Goal: Task Accomplishment & Management: Manage account settings

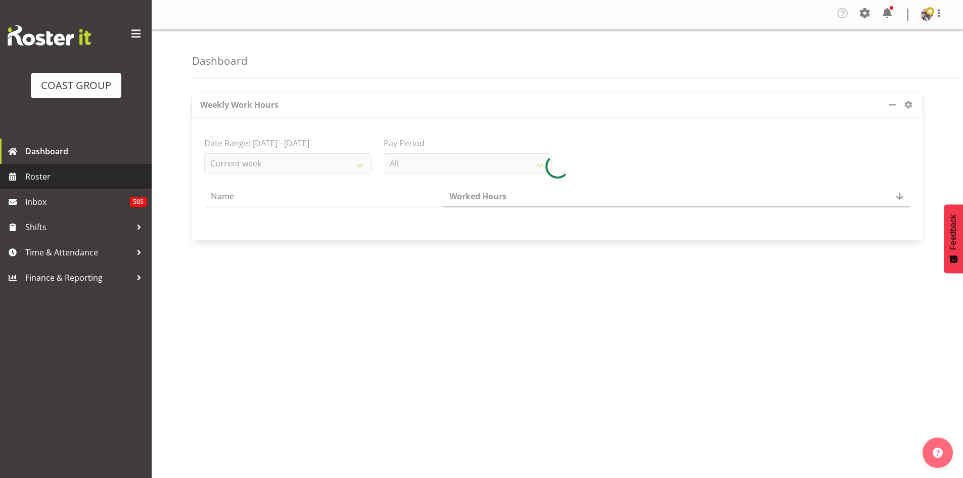
click at [67, 182] on span "Roster" at bounding box center [85, 176] width 121 height 15
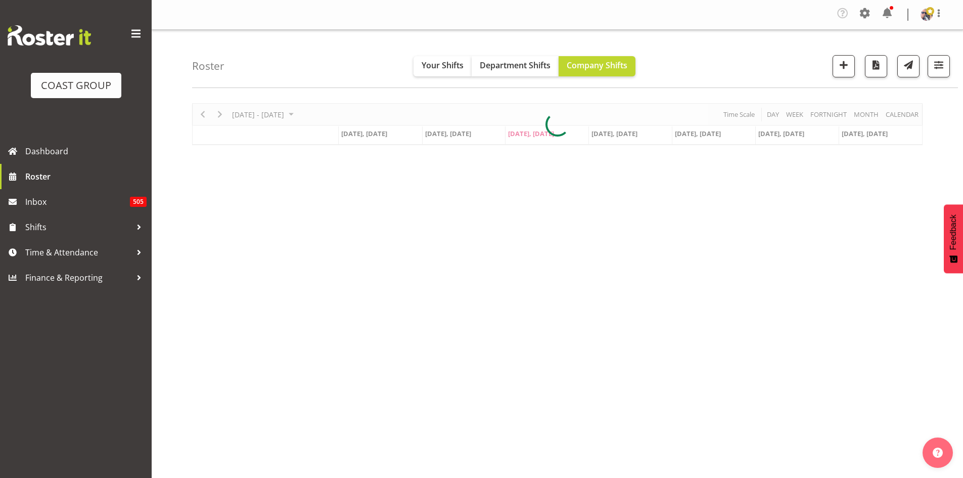
click at [124, 35] on div at bounding box center [76, 35] width 137 height 20
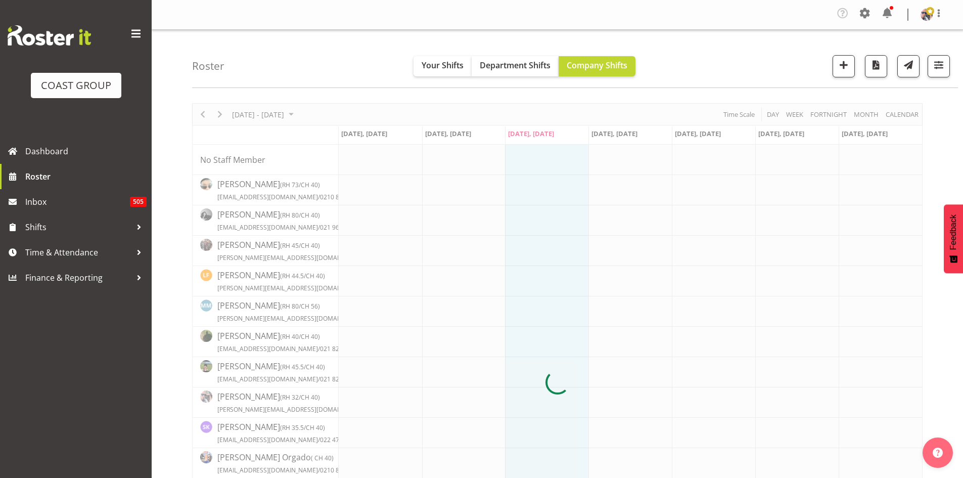
click at [129, 35] on span at bounding box center [136, 34] width 16 height 16
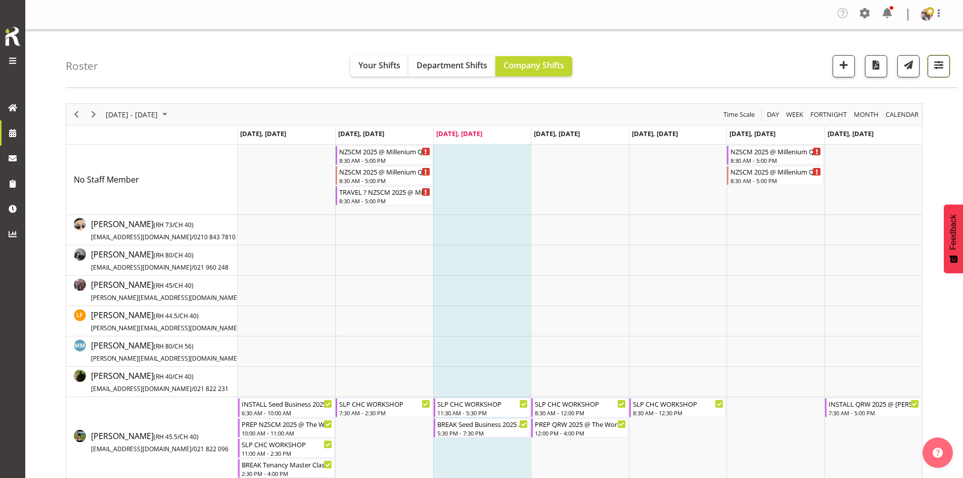
click at [937, 67] on span "button" at bounding box center [938, 64] width 13 height 13
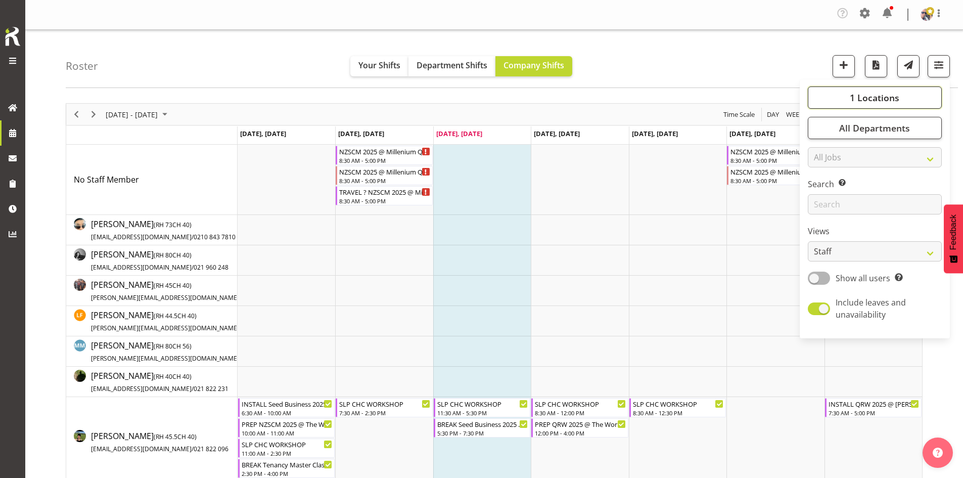
click at [843, 93] on button "1 Locations" at bounding box center [875, 97] width 134 height 22
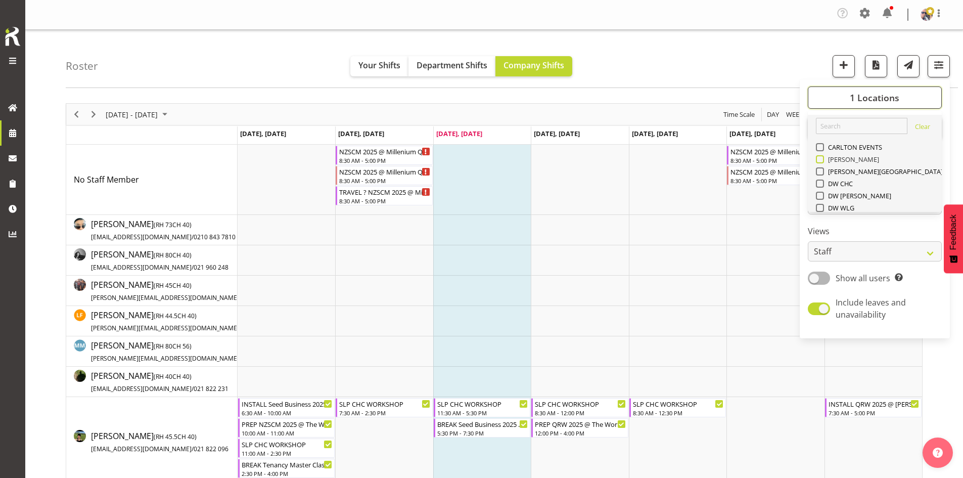
scroll to position [152, 0]
click at [831, 130] on span "SLP" at bounding box center [832, 129] width 16 height 8
click at [823, 130] on input "SLP" at bounding box center [819, 129] width 7 height 7
checkbox input "true"
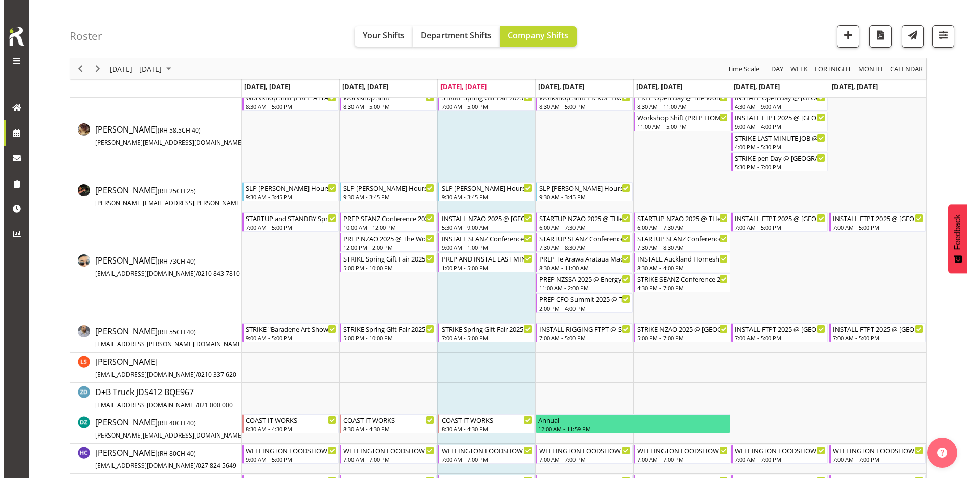
scroll to position [152, 0]
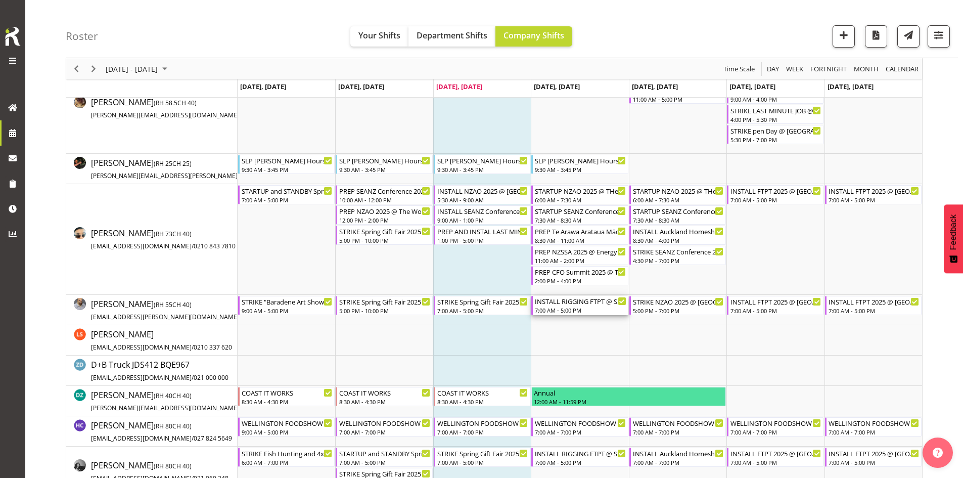
click at [575, 305] on div "INSTALL RIGGING FTPT @ SHOWGROUNDS" at bounding box center [580, 301] width 91 height 10
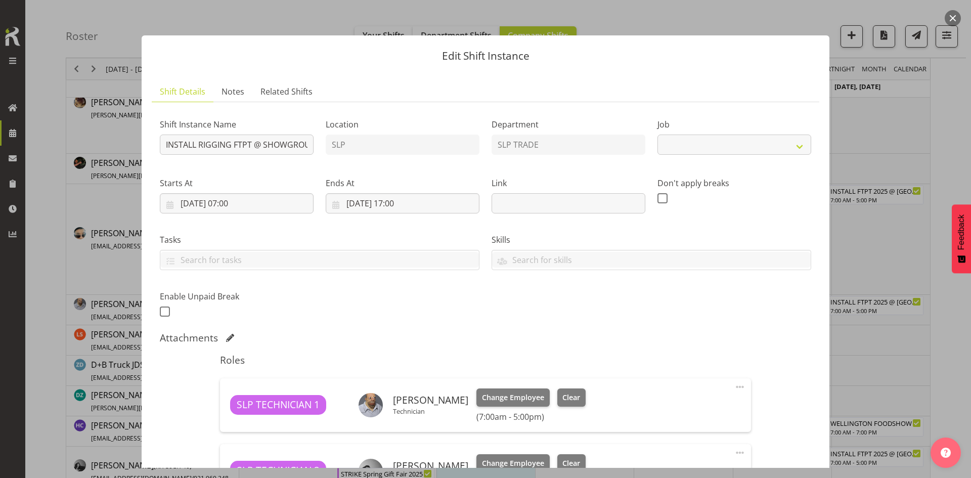
select select "9154"
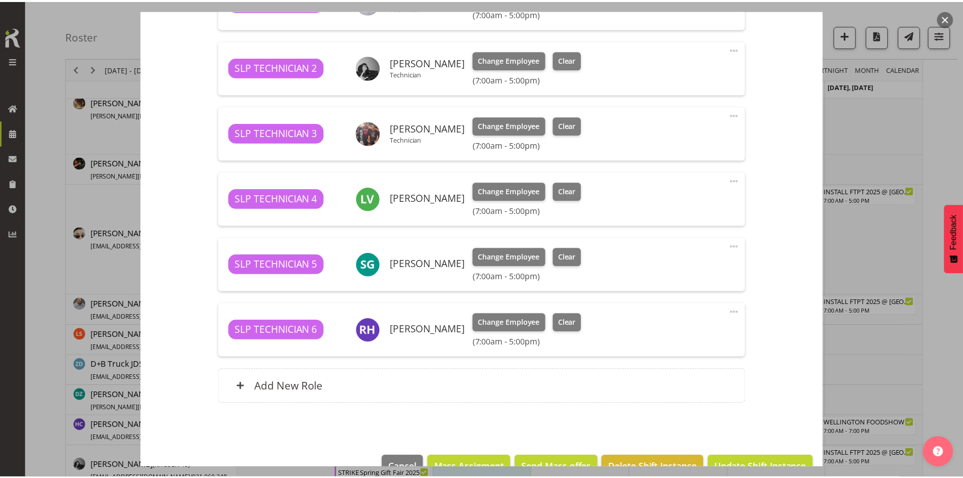
scroll to position [405, 0]
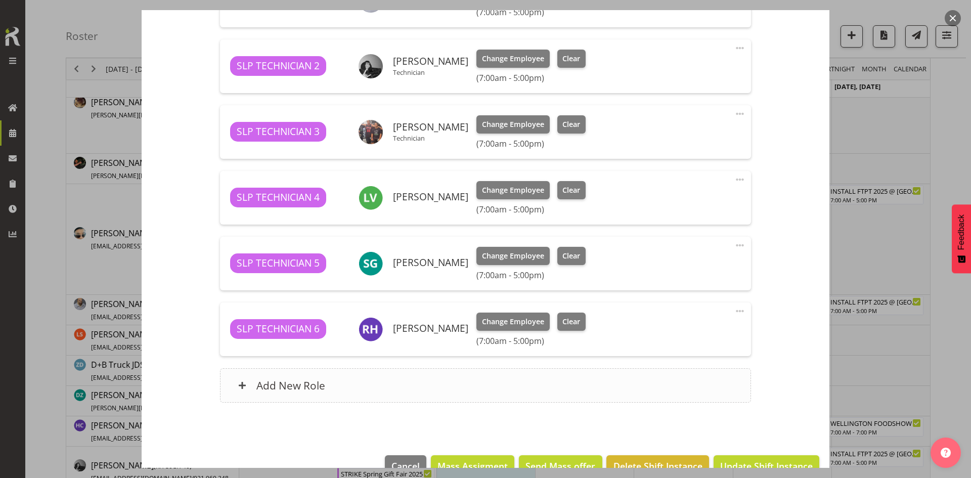
click at [381, 400] on div "Add New Role" at bounding box center [485, 385] width 530 height 34
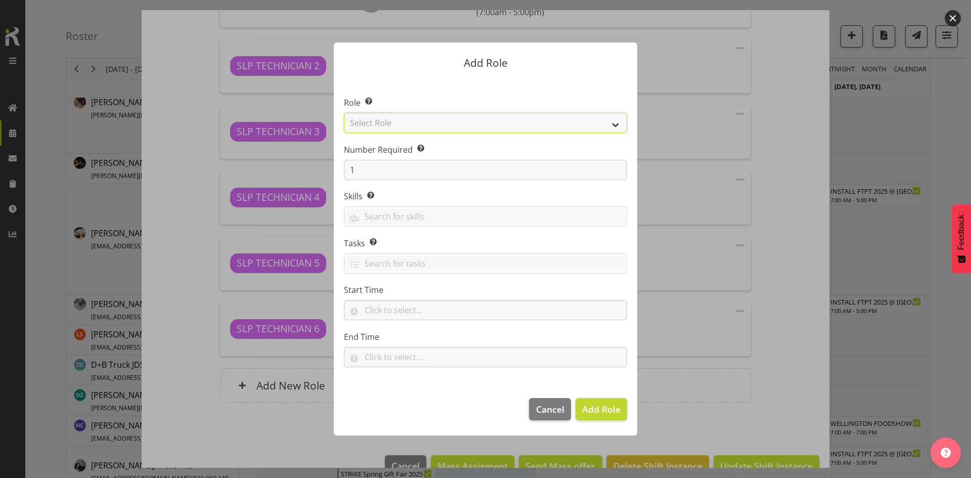
click at [587, 119] on select "Select Role ACCOUNT MANAGER ACCOUNT MANAGER DW ACCOUNTS AKL DIANNA VEHICLES AKL…" at bounding box center [485, 123] width 283 height 20
select select "123"
click at [344, 113] on select "Select Role ACCOUNT MANAGER ACCOUNT MANAGER DW ACCOUNTS AKL DIANNA VEHICLES AKL…" at bounding box center [485, 123] width 283 height 20
click at [601, 410] on span "Add Role" at bounding box center [601, 409] width 38 height 12
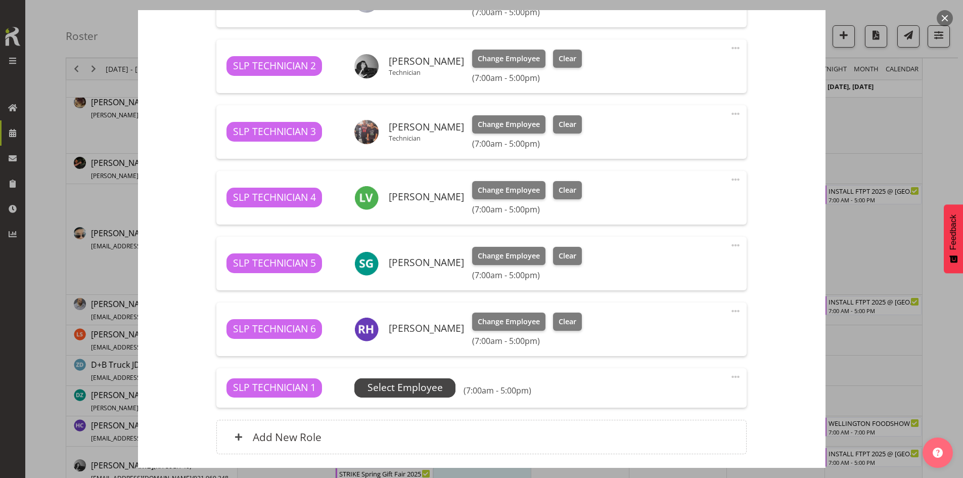
click at [447, 385] on span "Select Employee" at bounding box center [404, 387] width 101 height 19
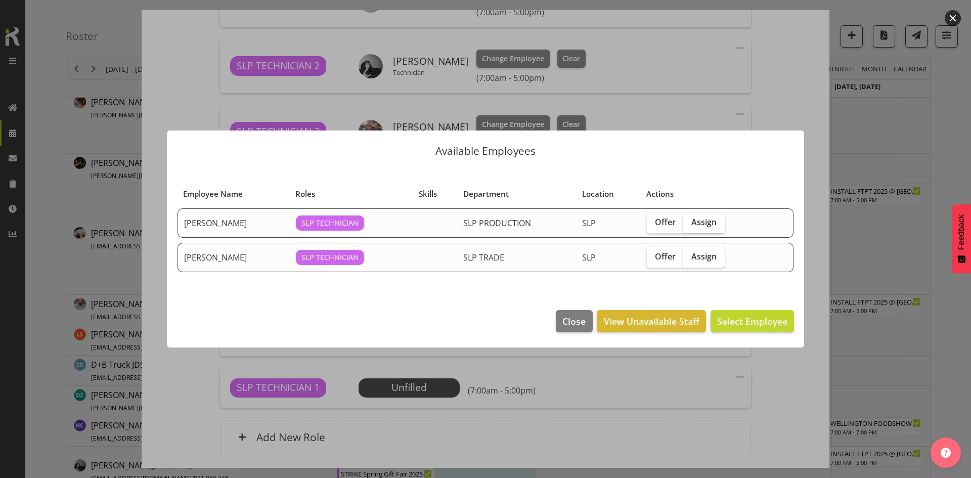
click at [708, 217] on span "Assign" at bounding box center [703, 222] width 25 height 10
click at [690, 219] on input "Assign" at bounding box center [686, 222] width 7 height 7
checkbox input "true"
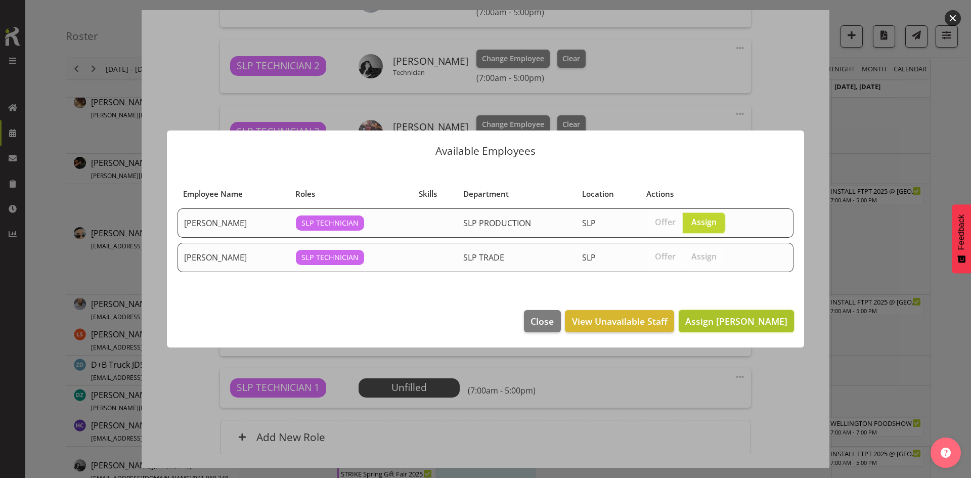
click at [734, 316] on span "Assign Kent Stevens" at bounding box center [736, 321] width 102 height 12
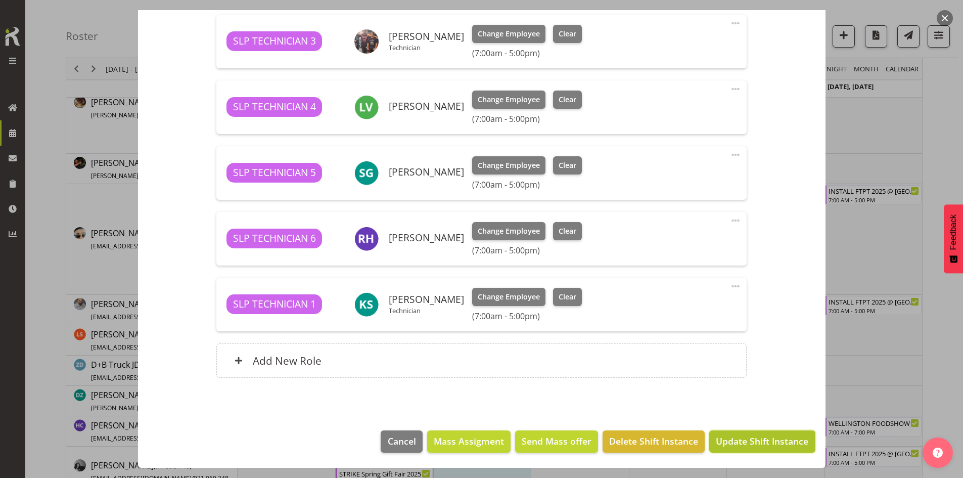
click at [726, 447] on span "Update Shift Instance" at bounding box center [762, 440] width 93 height 13
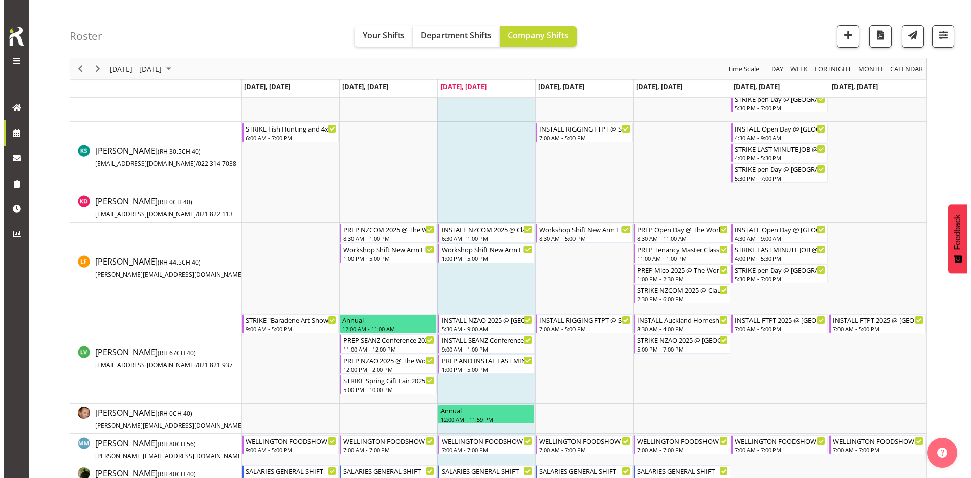
scroll to position [708, 0]
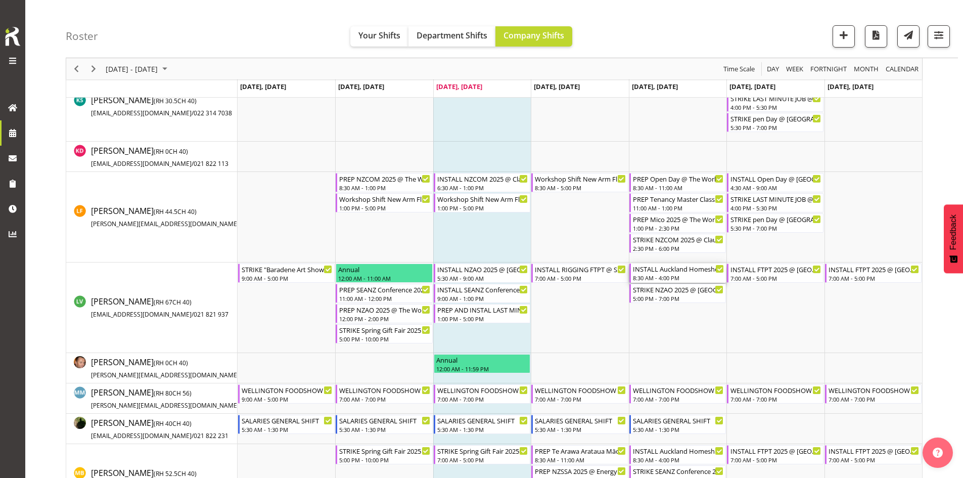
click at [665, 266] on div "INSTALL Auckland Homeshow 2025 MARQUEE 6 @ Auckland SHowgrounds" at bounding box center [678, 268] width 91 height 10
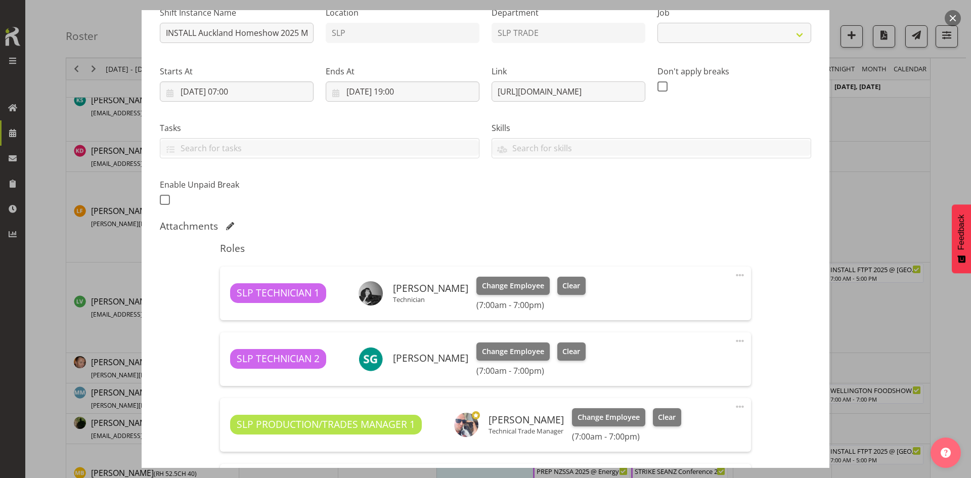
scroll to position [303, 0]
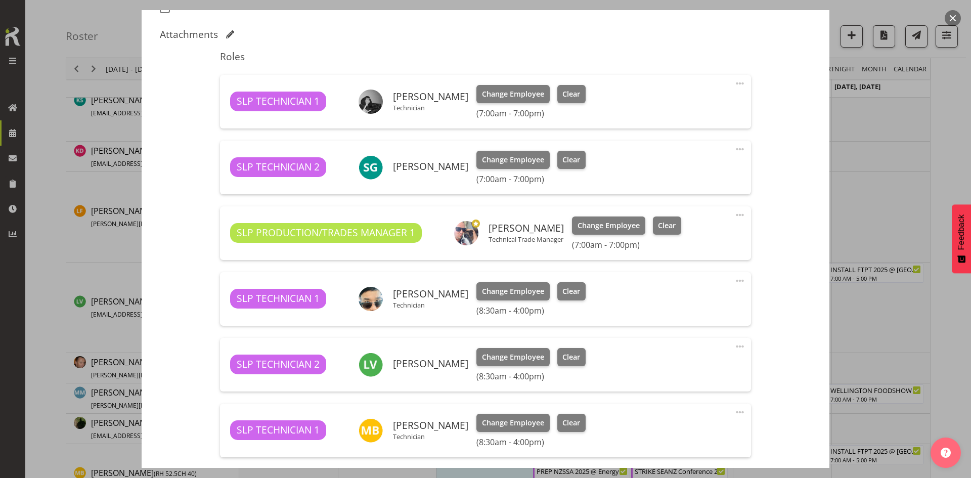
select select "9869"
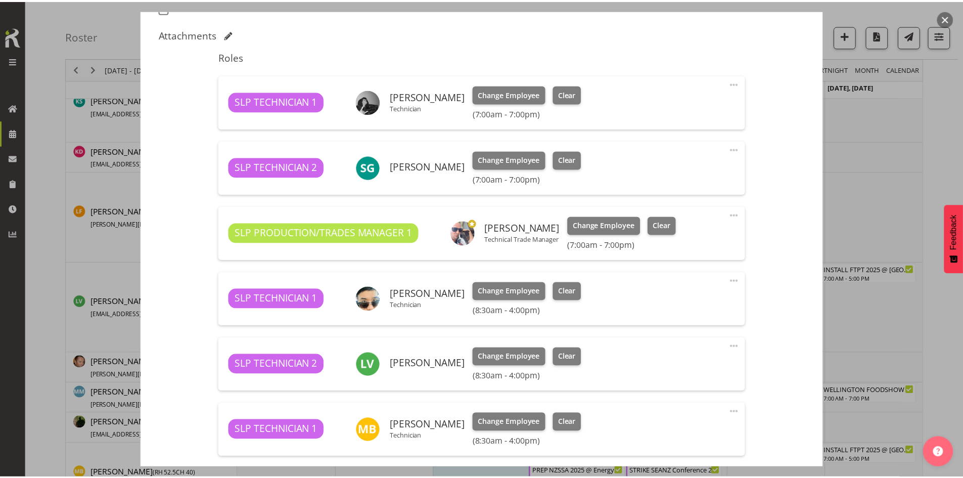
scroll to position [405, 0]
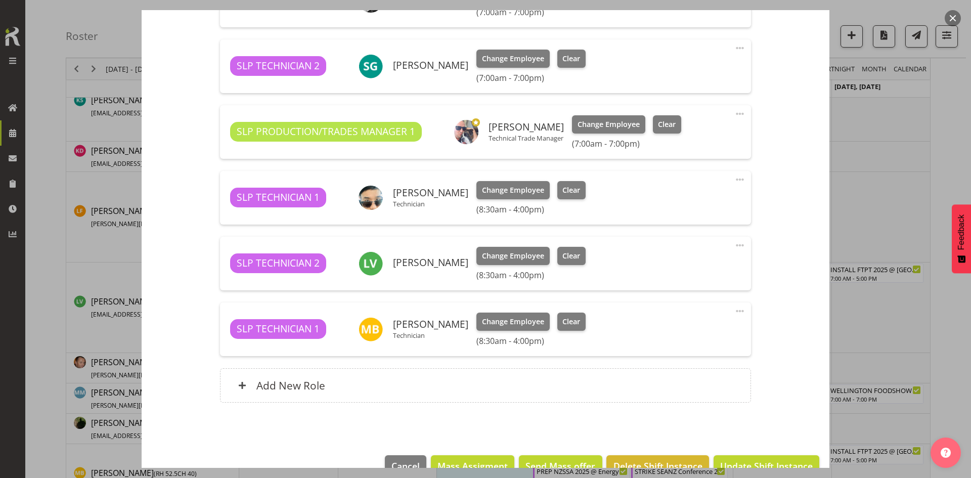
click at [952, 19] on button "button" at bounding box center [953, 18] width 16 height 16
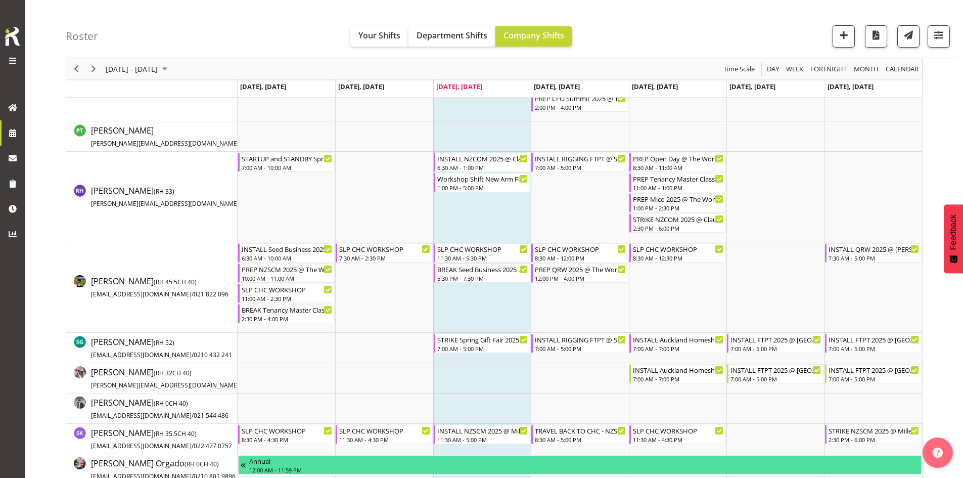
scroll to position [1112, 0]
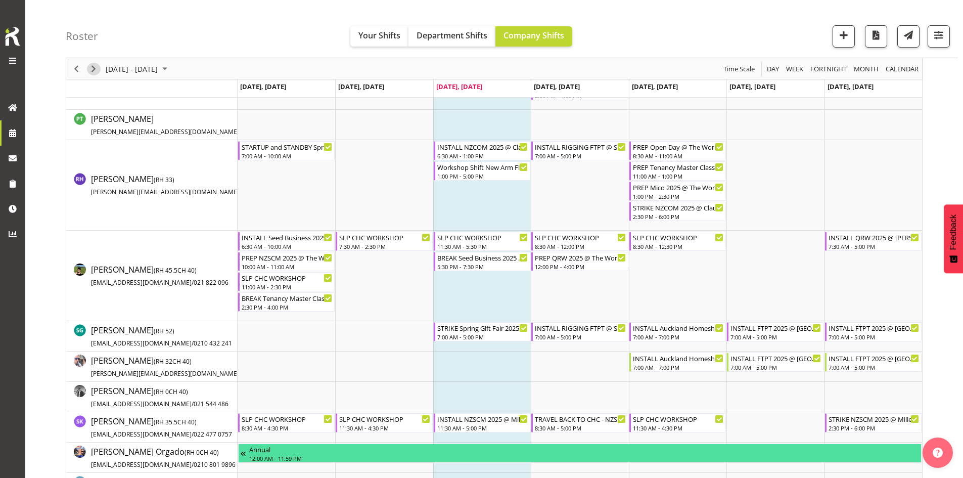
click at [92, 66] on span "Next" at bounding box center [93, 69] width 12 height 13
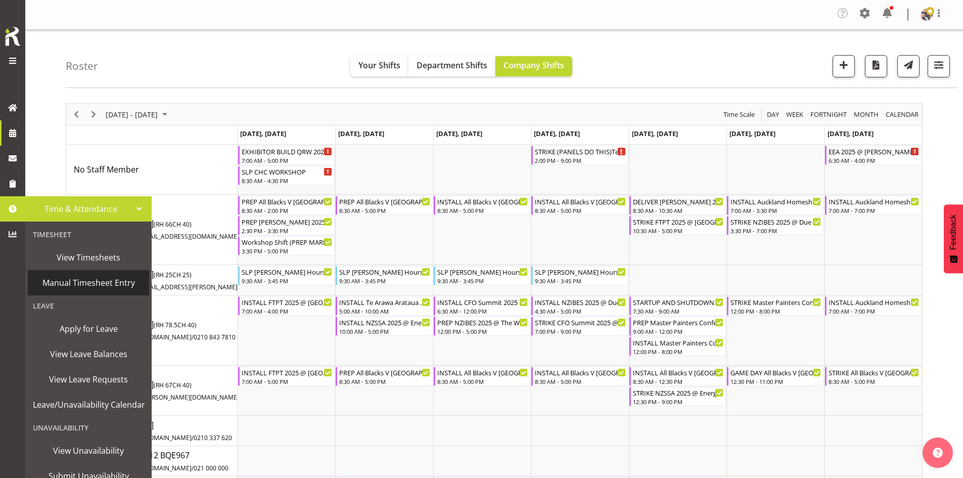
click at [100, 275] on link "Manual Timesheet Entry" at bounding box center [88, 282] width 121 height 25
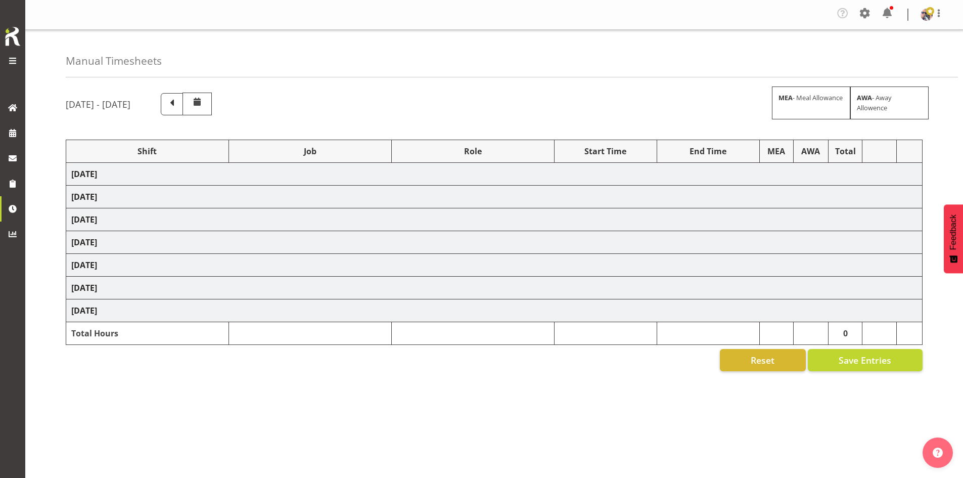
select select "73746"
select select "9869"
select select "66167"
select select "9154"
select select "66167"
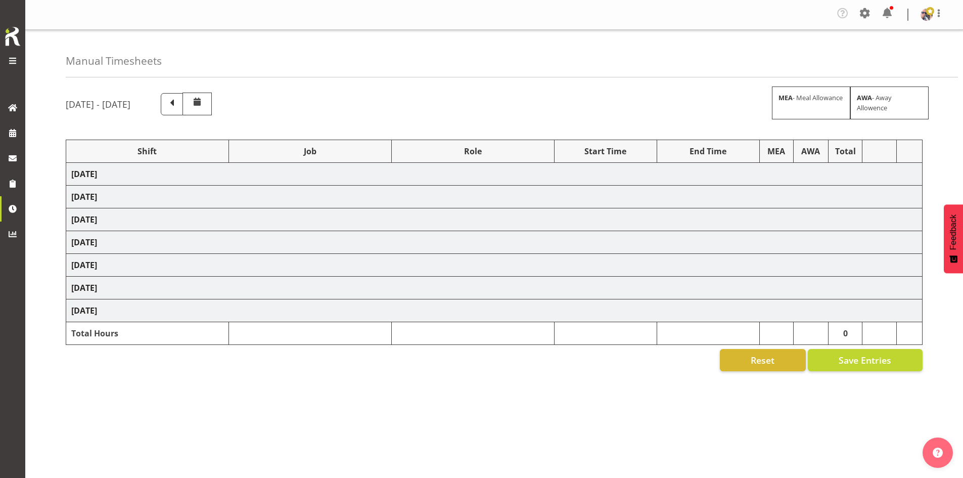
select select "9154"
select select "73746"
select select "9869"
select select "66167"
select select "9154"
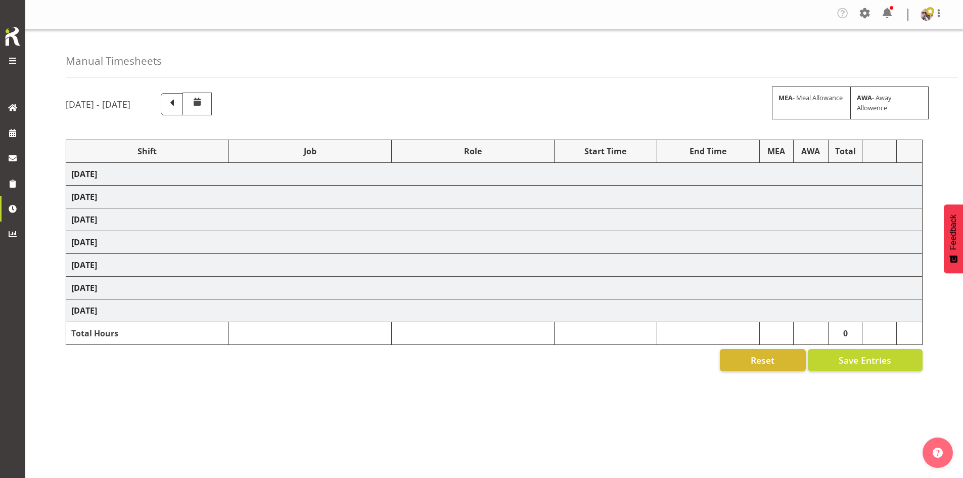
select select "73746"
select select "9869"
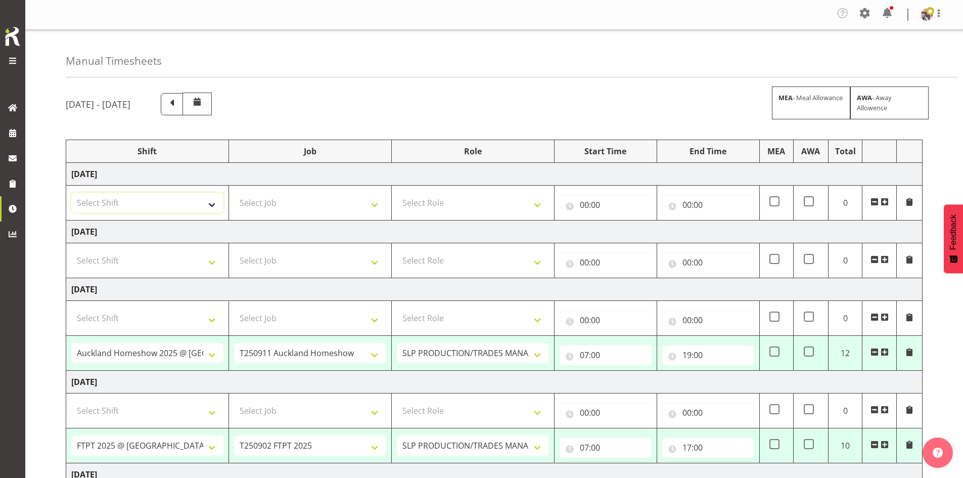
click at [183, 198] on select "Select Shift "Baradene Art Show 2025 @ [GEOGRAPHIC_DATA] on site @ TBC 1 GRS IT…" at bounding box center [147, 203] width 152 height 20
select select "1798"
click at [71, 193] on select "Select Shift "Baradene Art Show 2025 @ [GEOGRAPHIC_DATA] on site @ TBC 1 GRS IT…" at bounding box center [147, 203] width 152 height 20
click at [186, 203] on select ""Baradene Art Show 2025 @ [GEOGRAPHIC_DATA] on site @ TBC 1 GRS IT 1 SLP PRODUC…" at bounding box center [147, 203] width 152 height 20
click at [71, 193] on select ""Baradene Art Show 2025 @ [GEOGRAPHIC_DATA] on site @ TBC 1 GRS IT 1 SLP PRODUC…" at bounding box center [147, 203] width 152 height 20
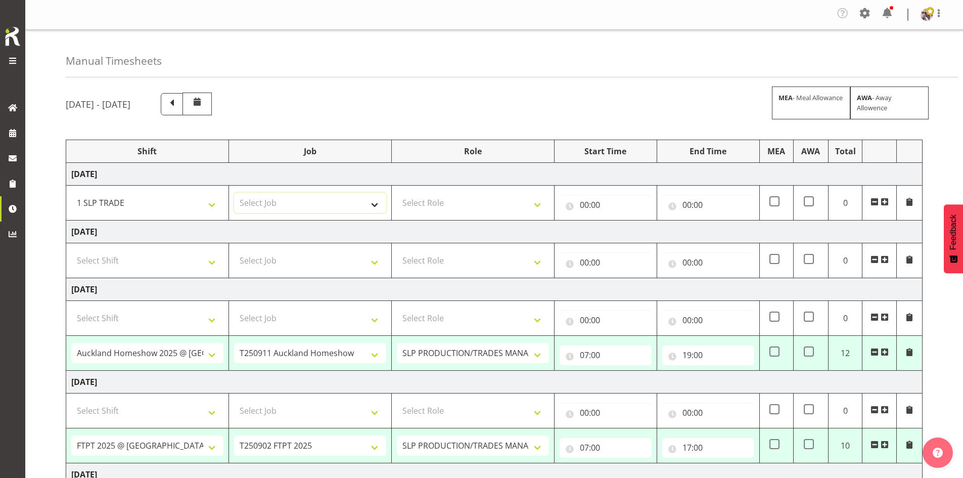
click at [280, 209] on select "Select Job 1 Carlton Events 1 [PERSON_NAME][GEOGRAPHIC_DATA] 1 [PERSON_NAME][GE…" at bounding box center [310, 203] width 152 height 20
select select "15"
click at [234, 193] on select "Select Job 1 Carlton Events 1 [PERSON_NAME][GEOGRAPHIC_DATA] 1 [PERSON_NAME][GE…" at bounding box center [310, 203] width 152 height 20
click at [454, 191] on td "Select Role SLP PRODUCTION/TRADES MANAGER" at bounding box center [472, 203] width 163 height 35
click at [465, 199] on select "Select Role SLP PRODUCTION/TRADES MANAGER" at bounding box center [473, 203] width 152 height 20
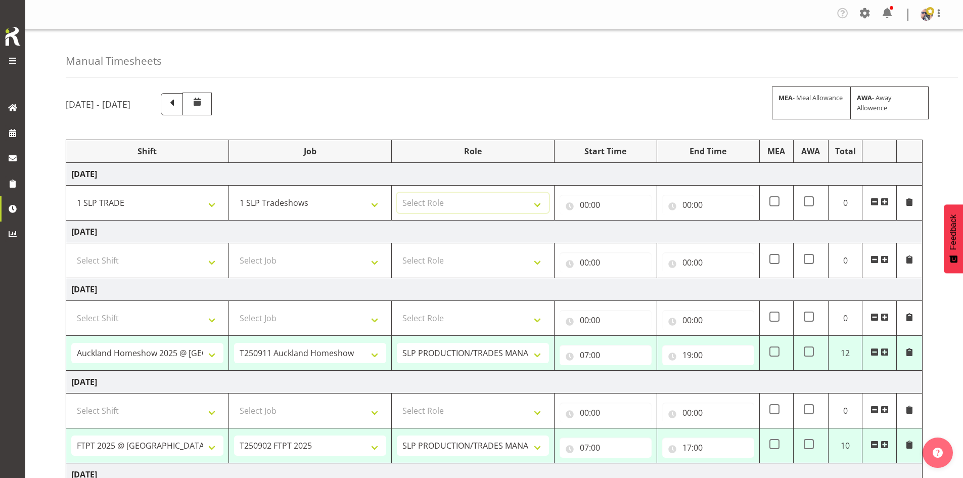
select select "125"
click at [397, 193] on select "Select Role SLP PRODUCTION/TRADES MANAGER" at bounding box center [473, 203] width 152 height 20
click at [596, 206] on input "00:00" at bounding box center [606, 205] width 92 height 20
click at [621, 229] on select "00 01 02 03 04 05 06 07 08 09 10 11 12 13 14 15 16 17 18 19 20 21 22 23" at bounding box center [628, 231] width 23 height 20
select select "7"
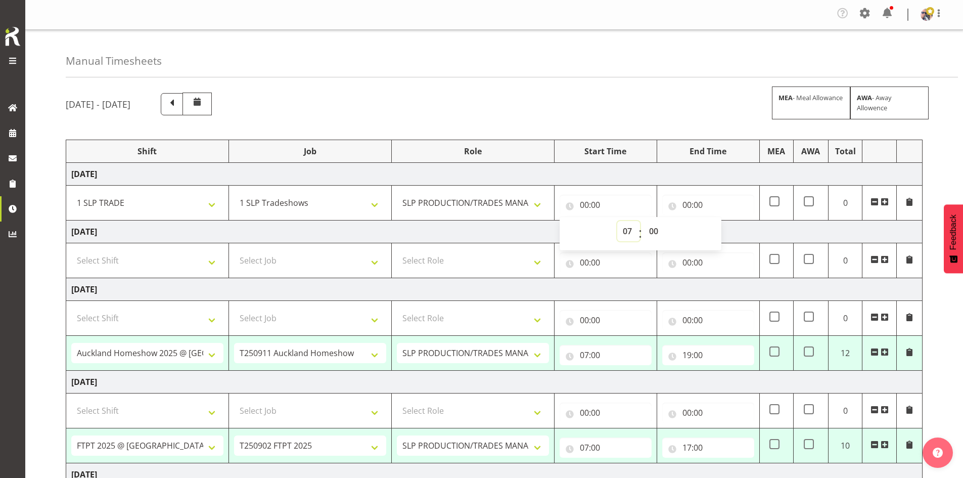
click at [617, 221] on select "00 01 02 03 04 05 06 07 08 09 10 11 12 13 14 15 16 17 18 19 20 21 22 23" at bounding box center [628, 231] width 23 height 20
type input "07:00"
click at [715, 205] on input "00:00" at bounding box center [708, 205] width 92 height 20
click at [728, 230] on select "00 01 02 03 04 05 06 07 08 09 10 11 12 13 14 15 16 17 18 19 20 21 22 23" at bounding box center [731, 231] width 23 height 20
select select "19"
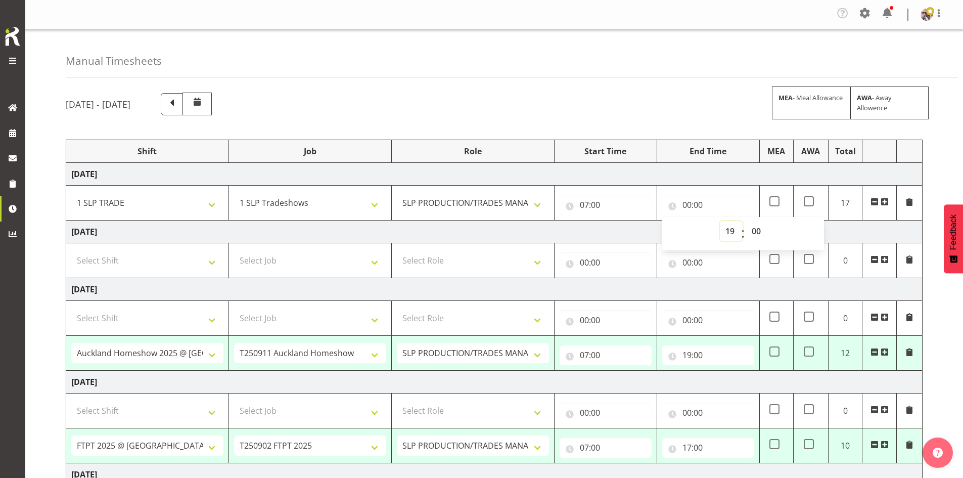
click at [720, 221] on select "00 01 02 03 04 05 06 07 08 09 10 11 12 13 14 15 16 17 18 19 20 21 22 23" at bounding box center [731, 231] width 23 height 20
type input "19:00"
click at [651, 177] on td "[DATE]" at bounding box center [494, 174] width 857 height 23
click at [810, 198] on span at bounding box center [809, 201] width 10 height 10
click at [810, 198] on input "checkbox" at bounding box center [807, 201] width 7 height 7
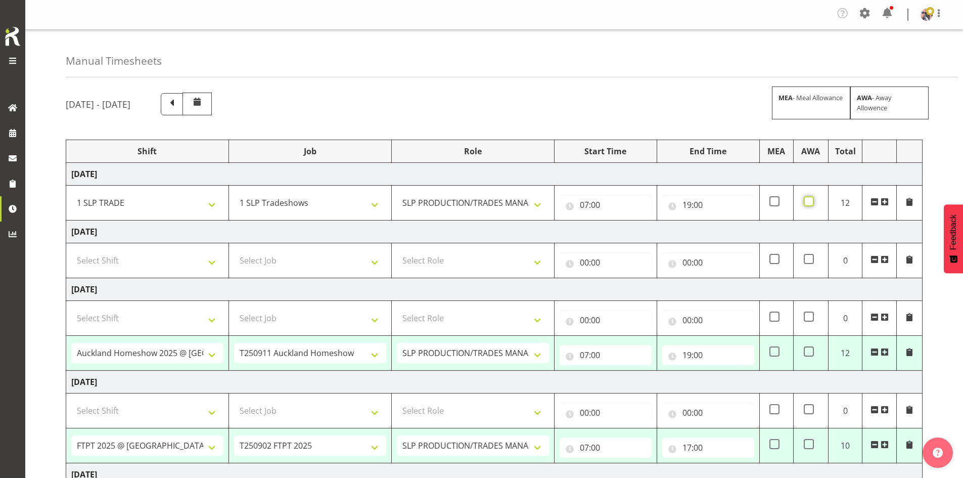
checkbox input "true"
click at [809, 258] on span at bounding box center [809, 259] width 10 height 10
click at [809, 258] on input "checkbox" at bounding box center [807, 259] width 7 height 7
checkbox input "true"
click at [194, 265] on select "Select Shift "Baradene Art Show 2025 @ [GEOGRAPHIC_DATA] on site @ TBC 1 GRS IT…" at bounding box center [147, 260] width 152 height 20
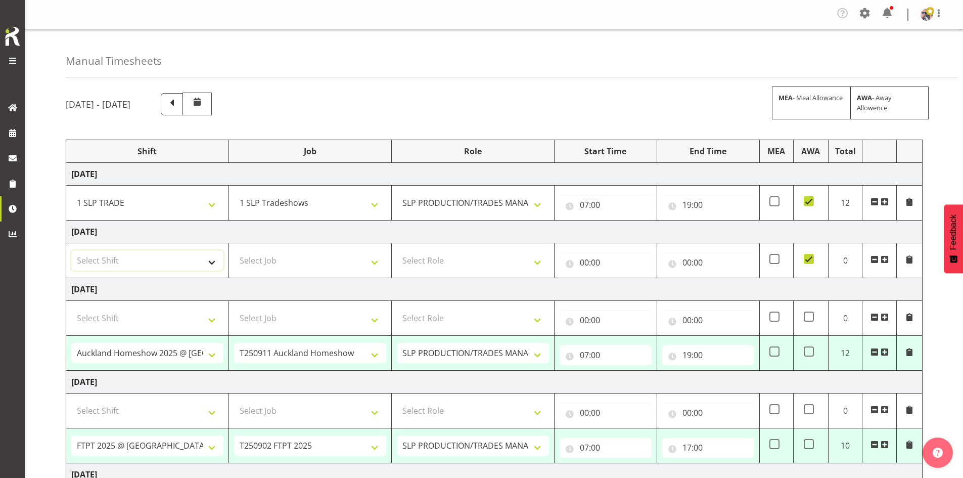
select select "66167"
click at [71, 250] on select "Select Shift "Baradene Art Show 2025 @ [GEOGRAPHIC_DATA] on site @ TBC 1 GRS IT…" at bounding box center [147, 260] width 152 height 20
click at [341, 258] on select "Select Job 1 Carlton Events 1 [PERSON_NAME][GEOGRAPHIC_DATA] 1 [PERSON_NAME][GE…" at bounding box center [310, 260] width 152 height 20
select select "9154"
click at [234, 250] on select "Select Job 1 Carlton Events 1 [PERSON_NAME][GEOGRAPHIC_DATA] 1 [PERSON_NAME][GE…" at bounding box center [310, 260] width 152 height 20
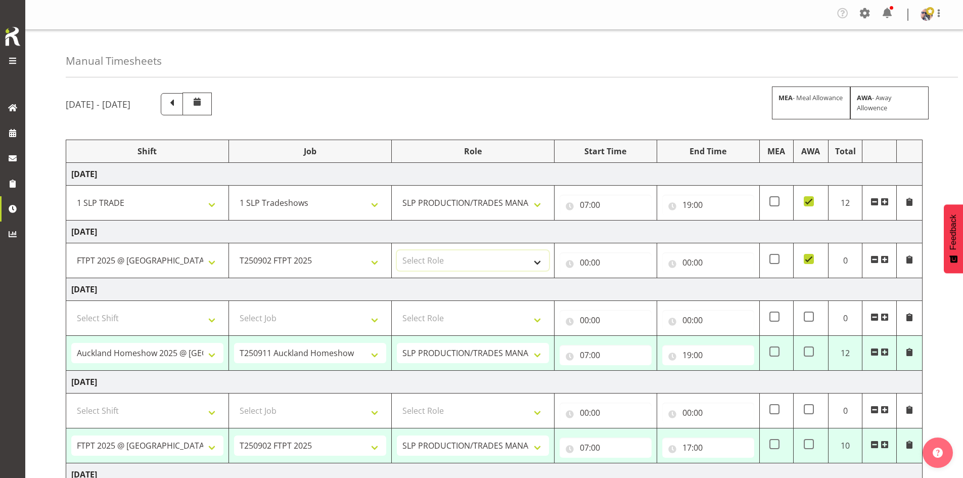
click at [468, 260] on select "Select Role SLP PRODUCTION/TRADES MANAGER" at bounding box center [473, 260] width 152 height 20
select select "125"
click at [397, 250] on select "Select Role SLP PRODUCTION/TRADES MANAGER" at bounding box center [473, 260] width 152 height 20
click at [606, 261] on input "00:00" at bounding box center [606, 262] width 92 height 20
click at [630, 295] on select "00 01 02 03 04 05 06 07 08 09 10 11 12 13 14 15 16 17 18 19 20 21 22 23" at bounding box center [628, 289] width 23 height 20
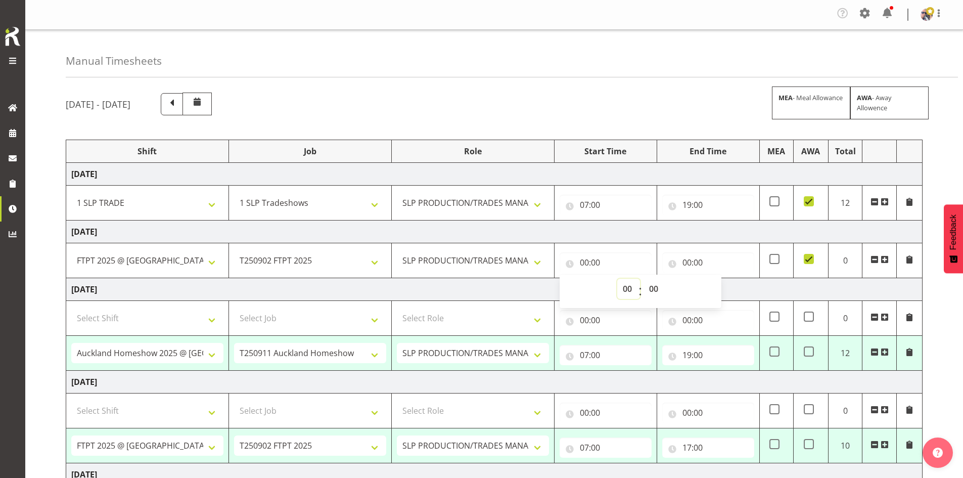
select select "7"
click at [617, 279] on select "00 01 02 03 04 05 06 07 08 09 10 11 12 13 14 15 16 17 18 19 20 21 22 23" at bounding box center [628, 289] width 23 height 20
type input "07:00"
click at [735, 264] on input "00:00" at bounding box center [708, 262] width 92 height 20
click at [716, 291] on div "00 01 02 03 04 05 06 07 08 09 10 11 12 13 14 15 16 17 18 19 20 21 22 23 : 00 01…" at bounding box center [743, 291] width 162 height 25
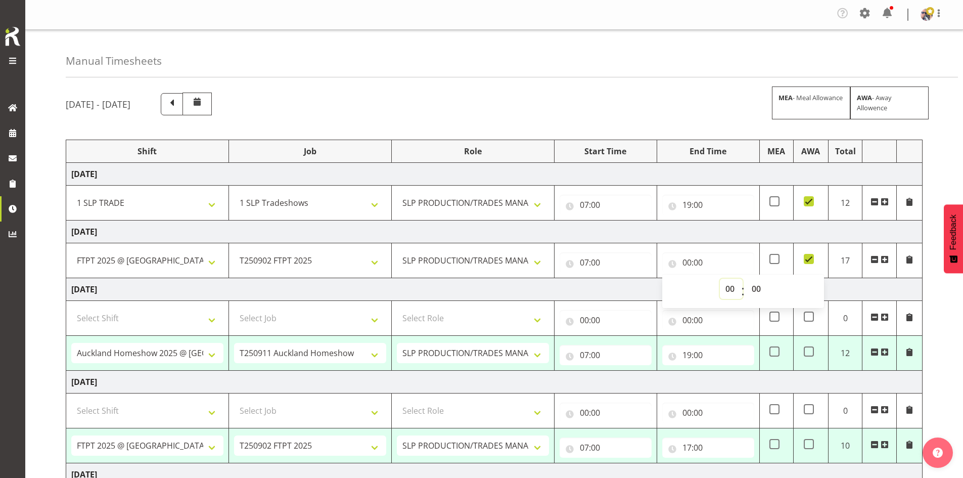
click at [728, 288] on select "00 01 02 03 04 05 06 07 08 09 10 11 12 13 14 15 16 17 18 19 20 21 22 23" at bounding box center [731, 289] width 23 height 20
select select "18"
click at [720, 279] on select "00 01 02 03 04 05 06 07 08 09 10 11 12 13 14 15 16 17 18 19 20 21 22 23" at bounding box center [731, 289] width 23 height 20
type input "18:00"
click at [704, 231] on td "[DATE]" at bounding box center [494, 231] width 857 height 23
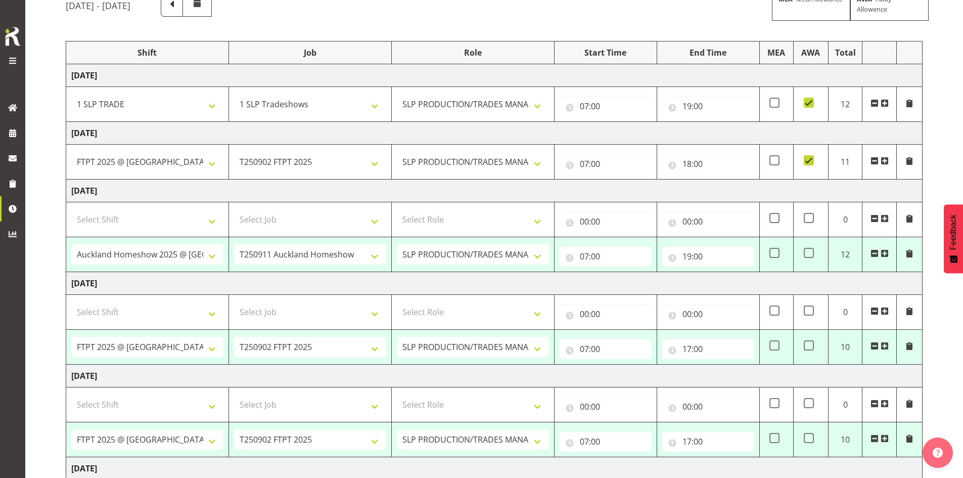
scroll to position [152, 0]
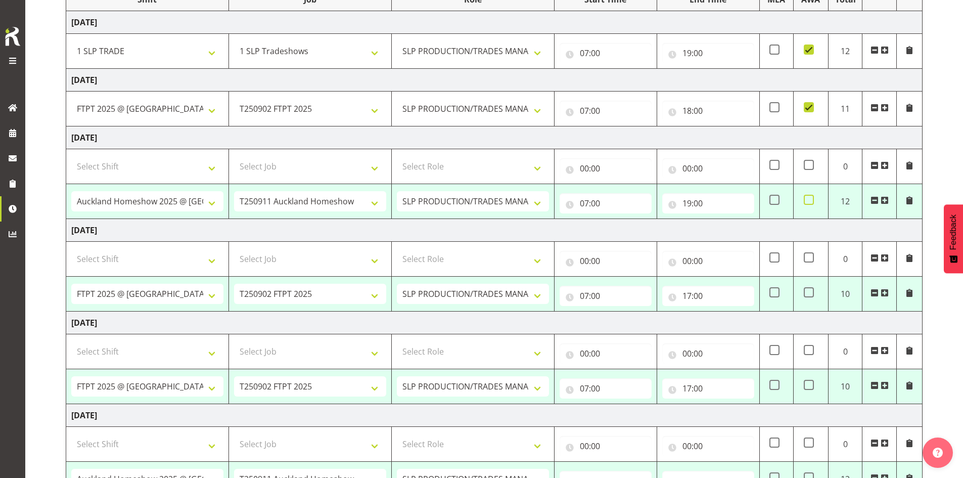
click at [809, 202] on span at bounding box center [809, 200] width 10 height 10
click at [809, 202] on input "checkbox" at bounding box center [807, 200] width 7 height 7
checkbox input "true"
click at [811, 294] on span at bounding box center [809, 292] width 10 height 10
click at [811, 294] on input "checkbox" at bounding box center [807, 292] width 7 height 7
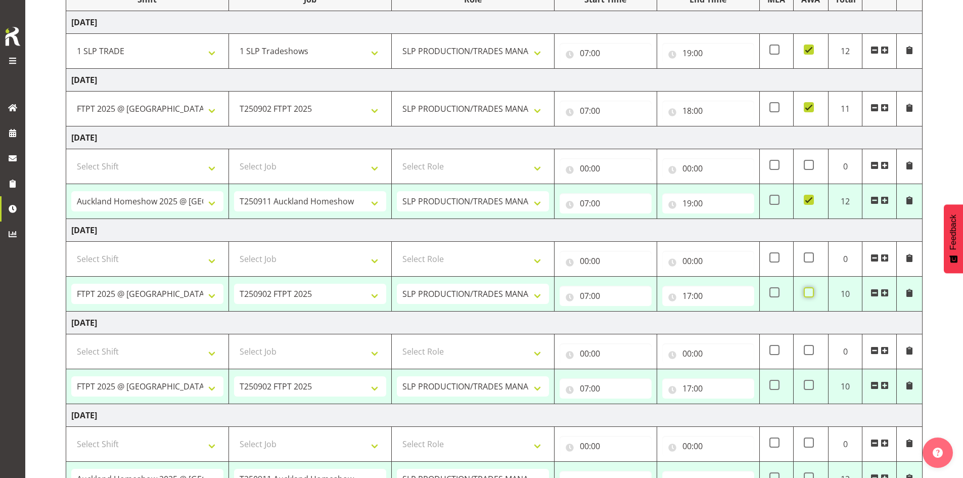
checkbox input "true"
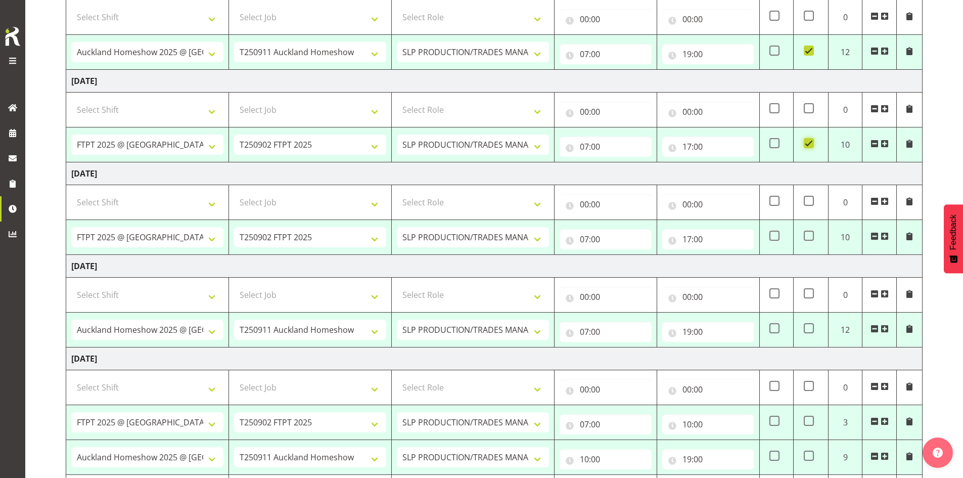
scroll to position [303, 0]
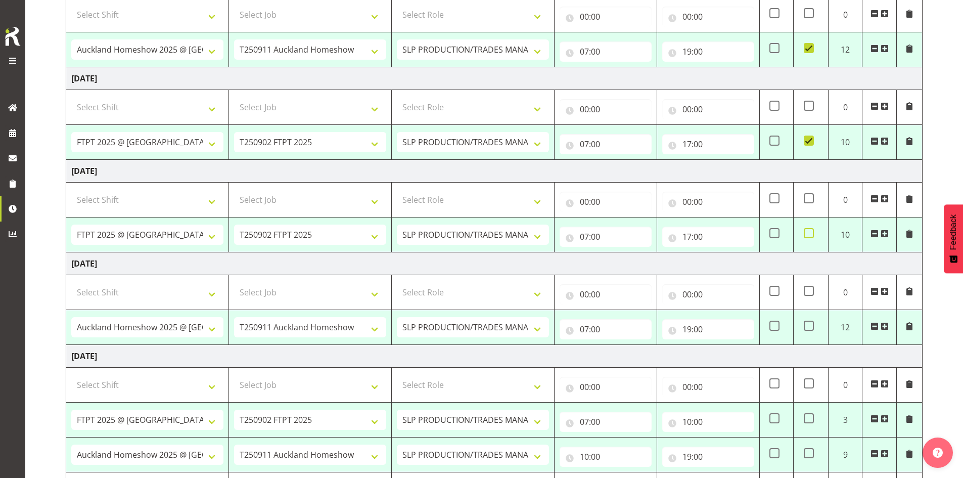
click at [808, 236] on span at bounding box center [809, 233] width 10 height 10
click at [808, 236] on input "checkbox" at bounding box center [807, 233] width 7 height 7
checkbox input "true"
click at [809, 326] on span at bounding box center [809, 326] width 10 height 10
click at [809, 326] on input "checkbox" at bounding box center [807, 326] width 7 height 7
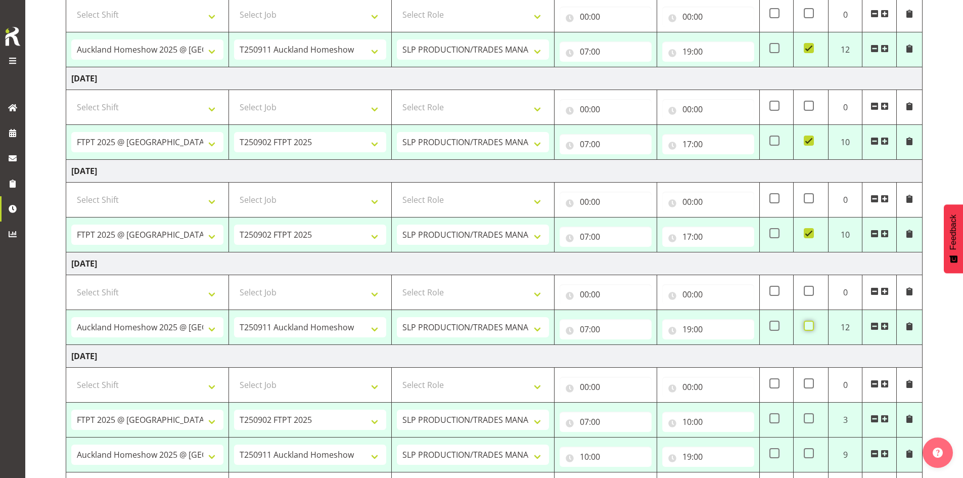
checkbox input "true"
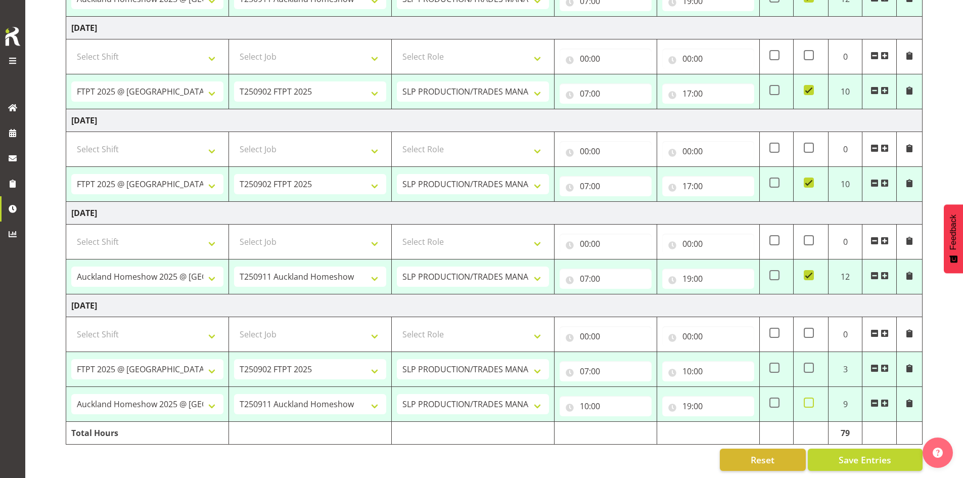
click at [809, 401] on span at bounding box center [809, 402] width 10 height 10
click at [809, 401] on input "checkbox" at bounding box center [807, 402] width 7 height 7
checkbox input "true"
click at [855, 456] on span "Save Entries" at bounding box center [865, 459] width 53 height 13
select select "73746"
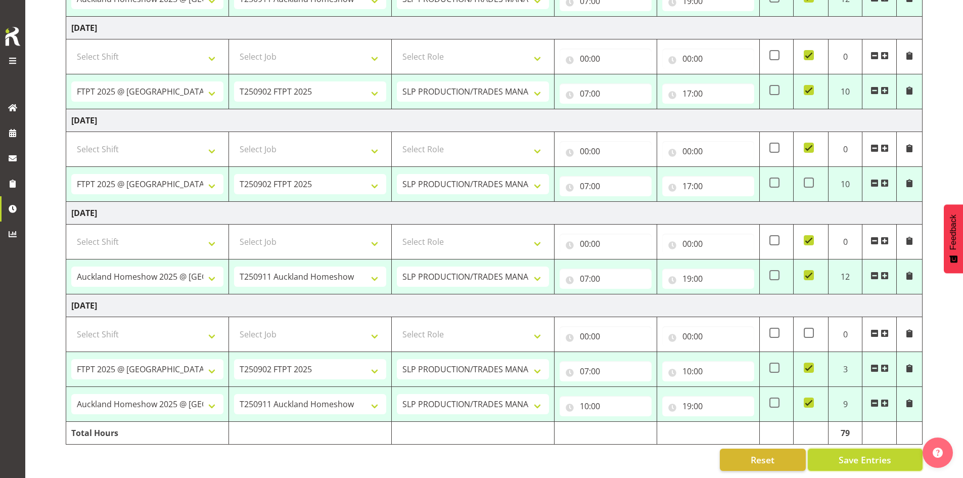
select select "9869"
type input "07:00"
type input "19:00"
checkbox input "true"
select select "66167"
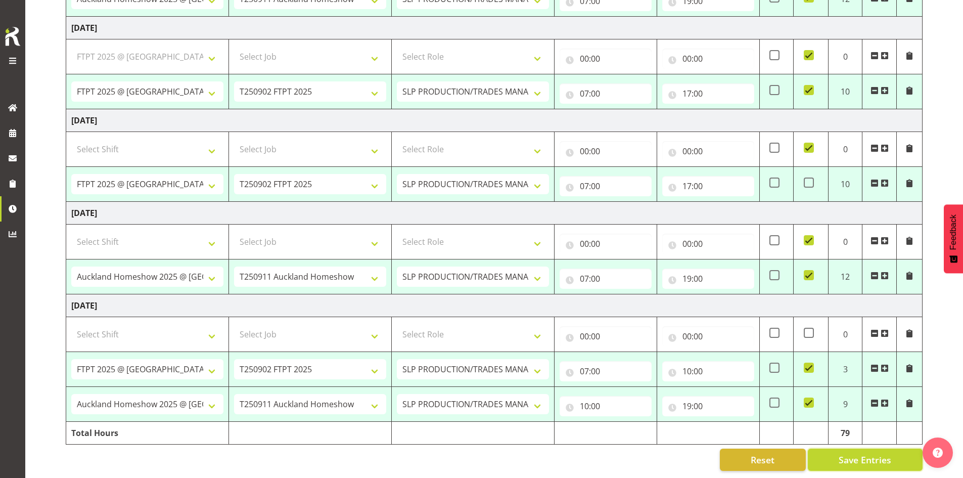
select select "9154"
type input "07:00"
type input "17:00"
checkbox input "true"
select select "66167"
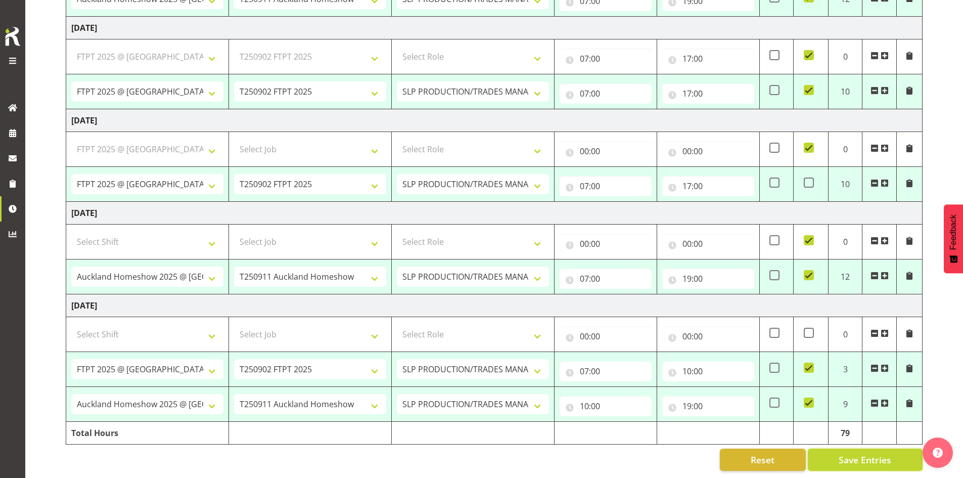
select select "9154"
type input "07:00"
type input "12:00"
checkbox input "true"
type input "12:00"
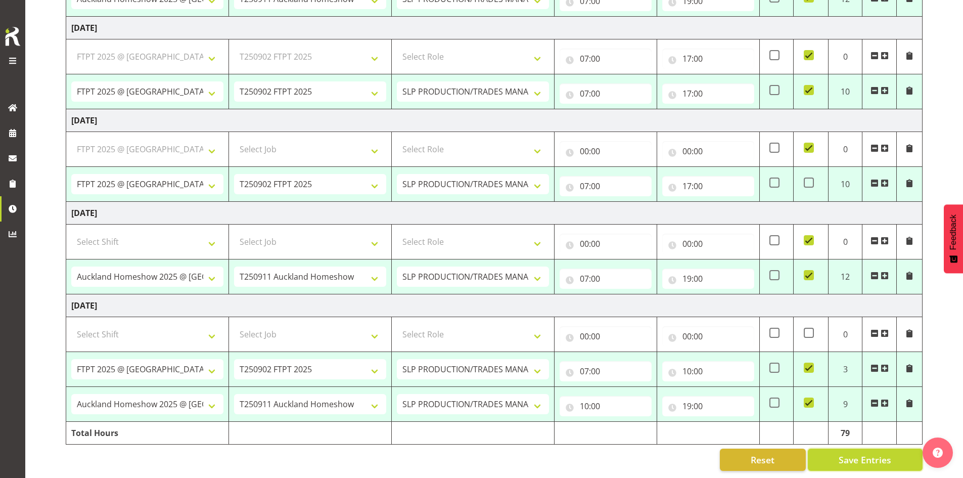
checkbox input "false"
select select "73746"
select select "9869"
type input "07:00"
type input "19:00"
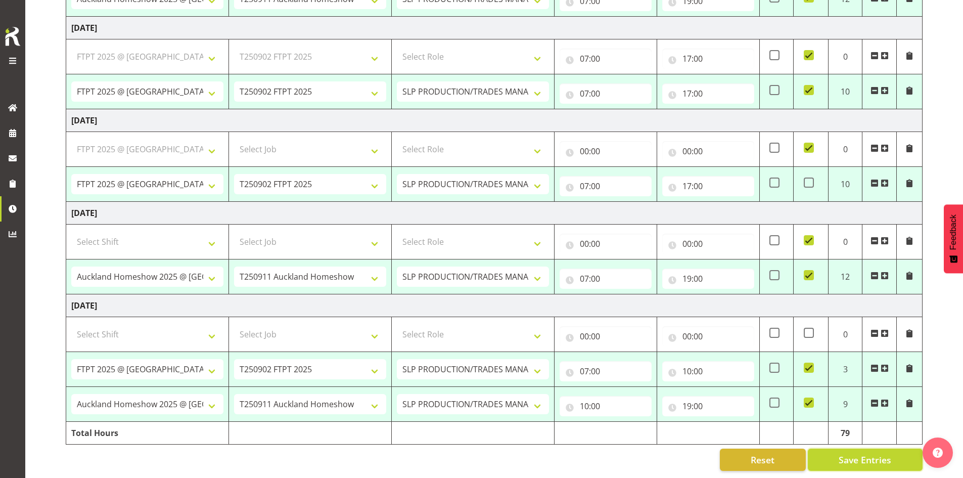
checkbox input "true"
select select "66167"
select select "9154"
type input "07:00"
type input "10:00"
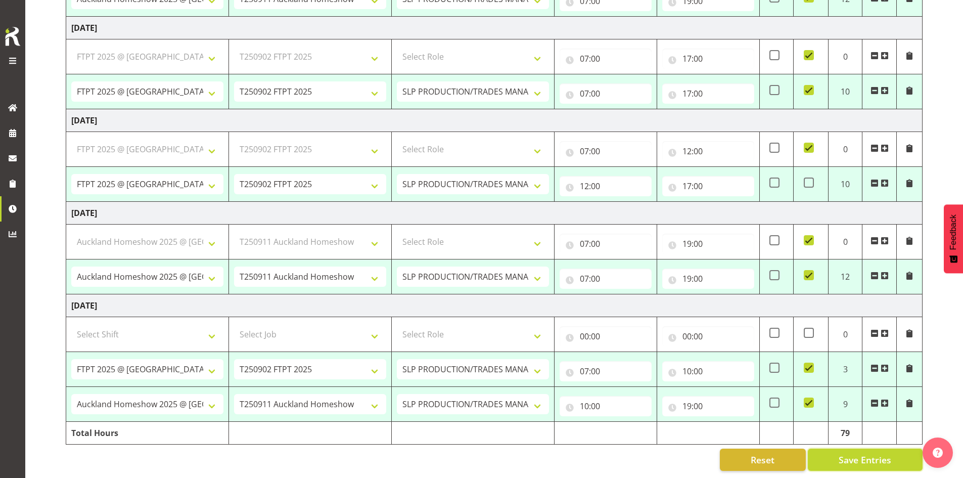
select select "73746"
select select "9869"
type input "10:00"
type input "19:00"
checkbox input "true"
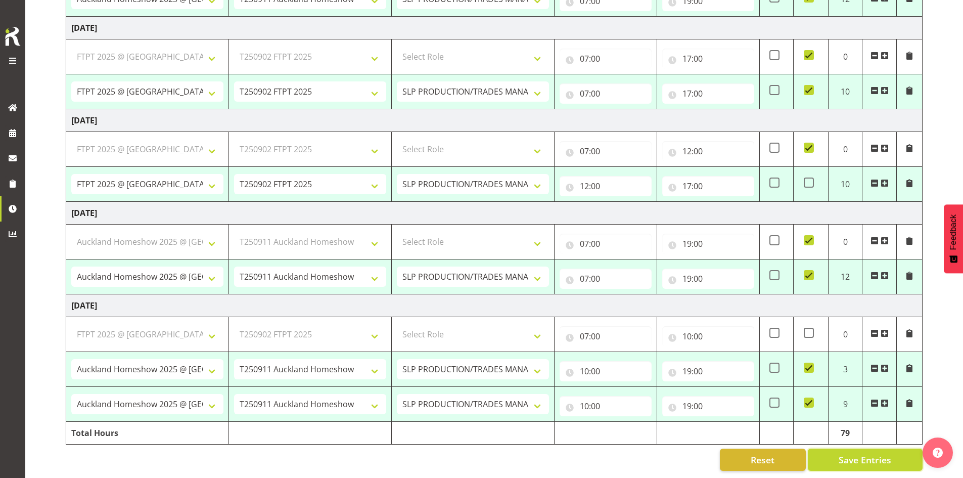
select select "66167"
select select "9154"
select select "66167"
select select "9154"
select select "66167"
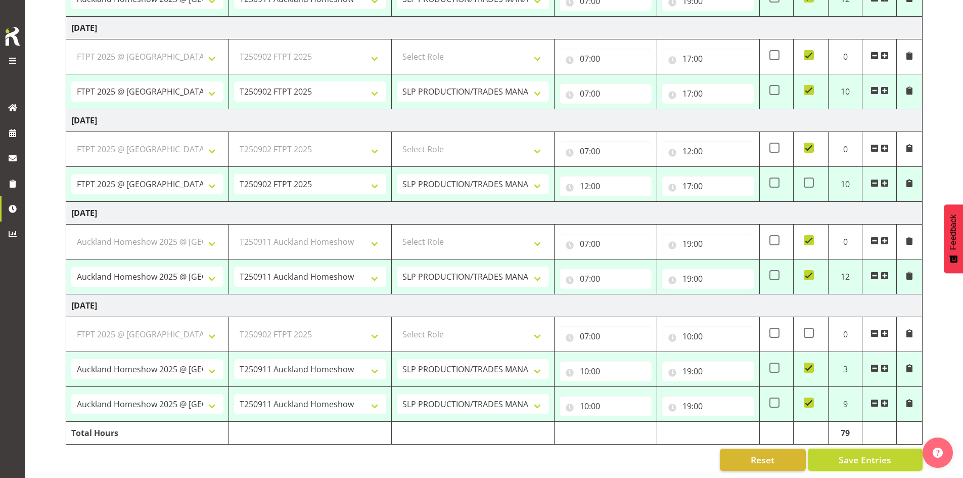
select select "9154"
select select "73746"
select select "9869"
select select "66167"
select select "9154"
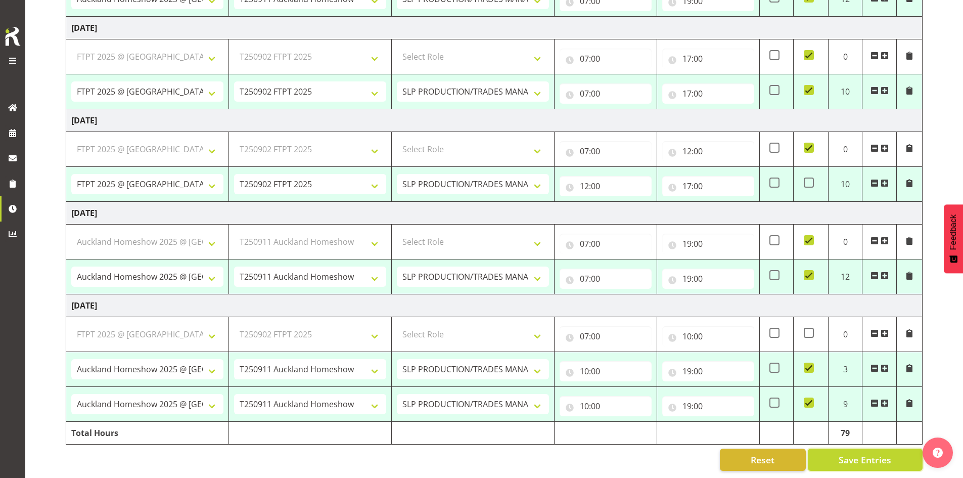
select select "73746"
select select "9869"
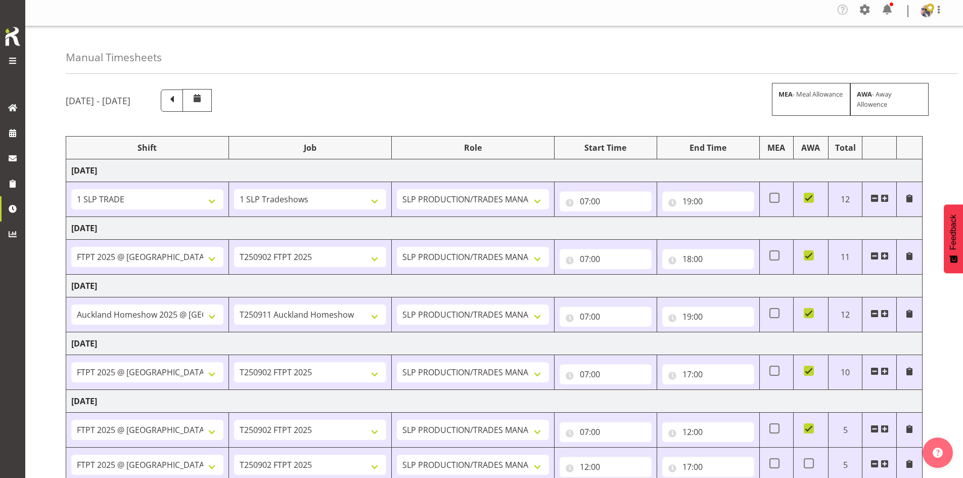
scroll to position [0, 0]
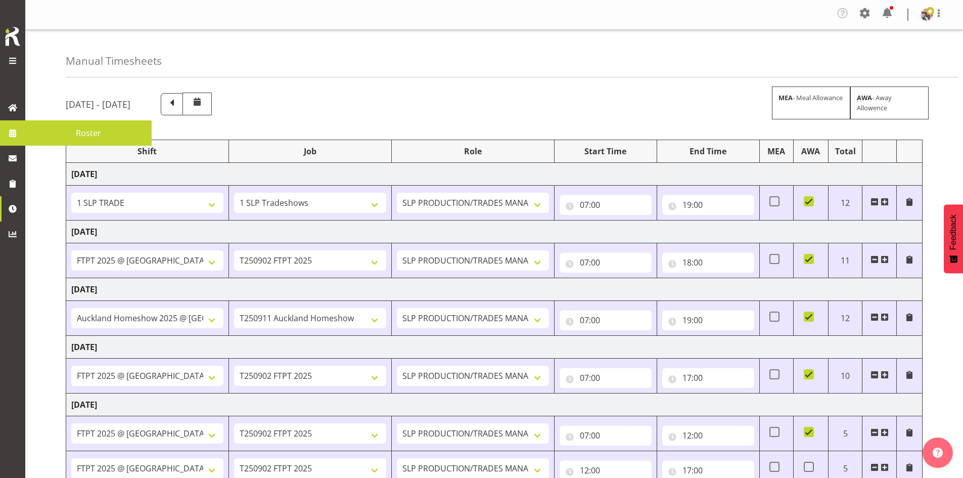
click at [10, 128] on span at bounding box center [12, 132] width 15 height 15
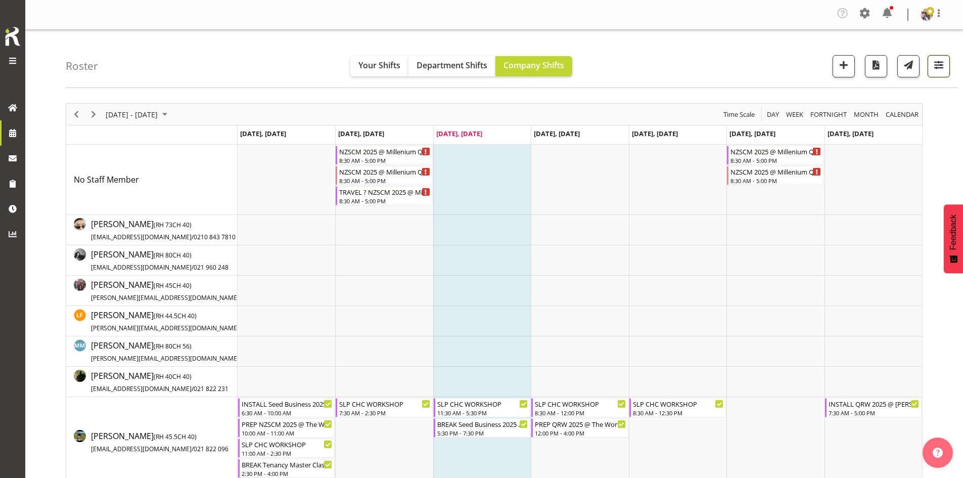
click at [941, 57] on button "button" at bounding box center [939, 66] width 22 height 22
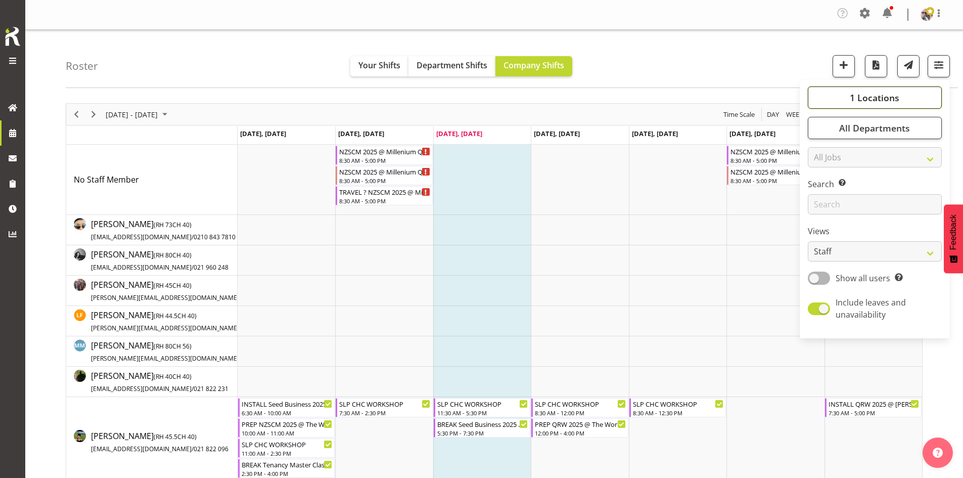
click at [858, 104] on button "1 Locations" at bounding box center [875, 97] width 134 height 22
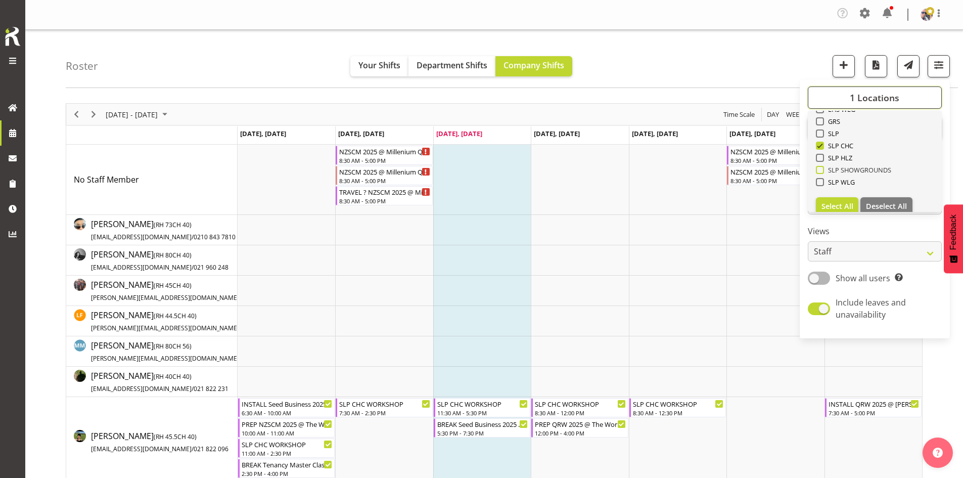
scroll to position [152, 0]
click at [831, 127] on span "SLP" at bounding box center [832, 129] width 16 height 8
click at [823, 127] on input "SLP" at bounding box center [819, 129] width 7 height 7
checkbox input "true"
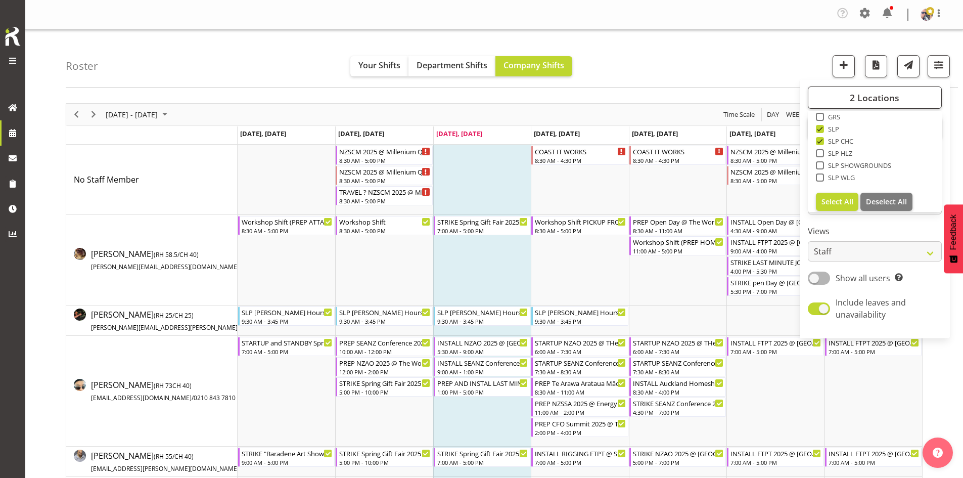
click at [706, 111] on div "August 25 - 31, 2025 Today Day Week Fortnight Month calendar Month Agenda Time …" at bounding box center [494, 114] width 856 height 21
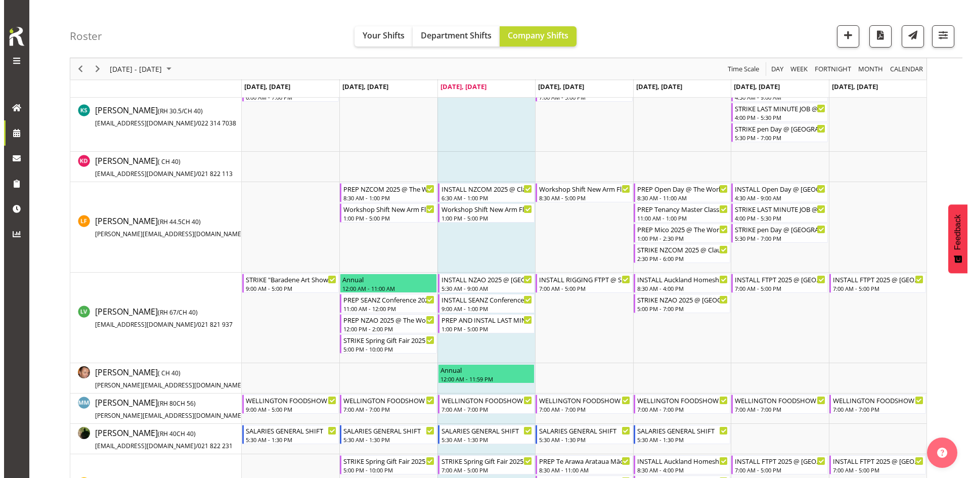
scroll to position [708, 0]
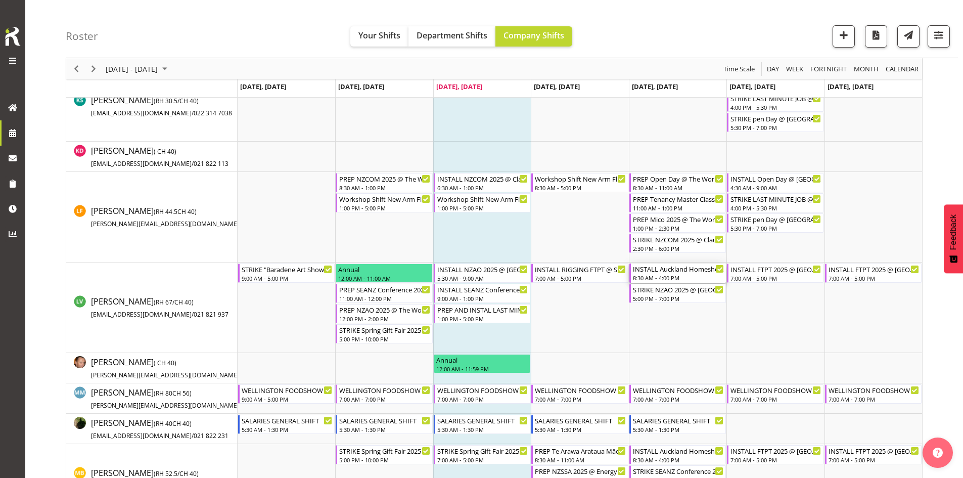
click at [677, 268] on div "INSTALL Auckland Homeshow 2025 MARQUEE 6 @ Auckland SHowgrounds" at bounding box center [678, 268] width 91 height 10
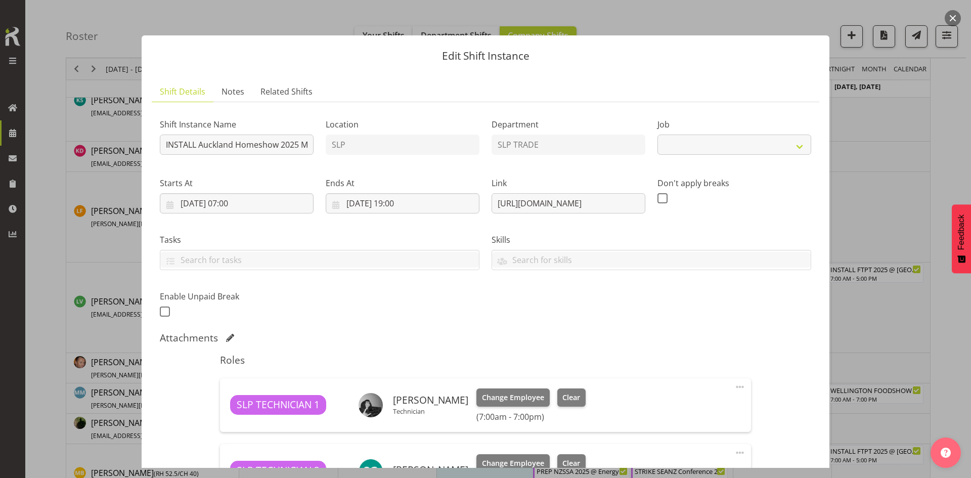
select select "9869"
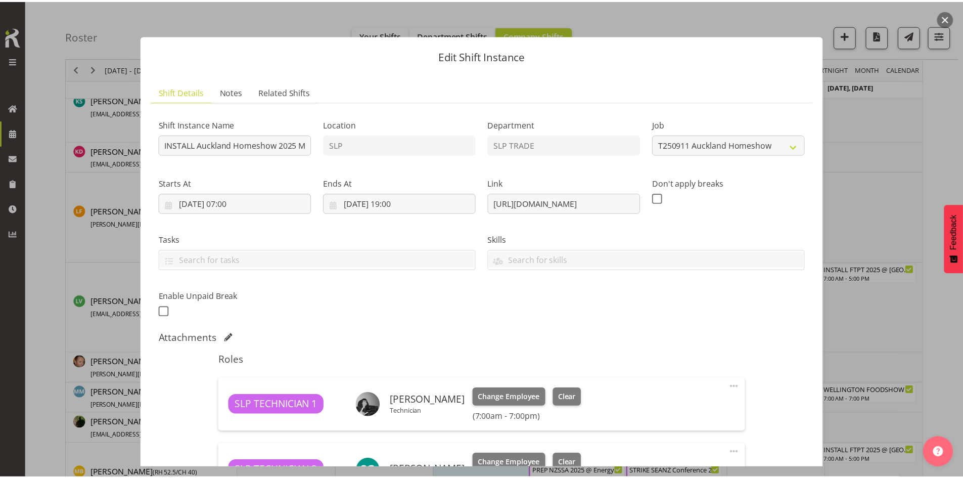
scroll to position [429, 0]
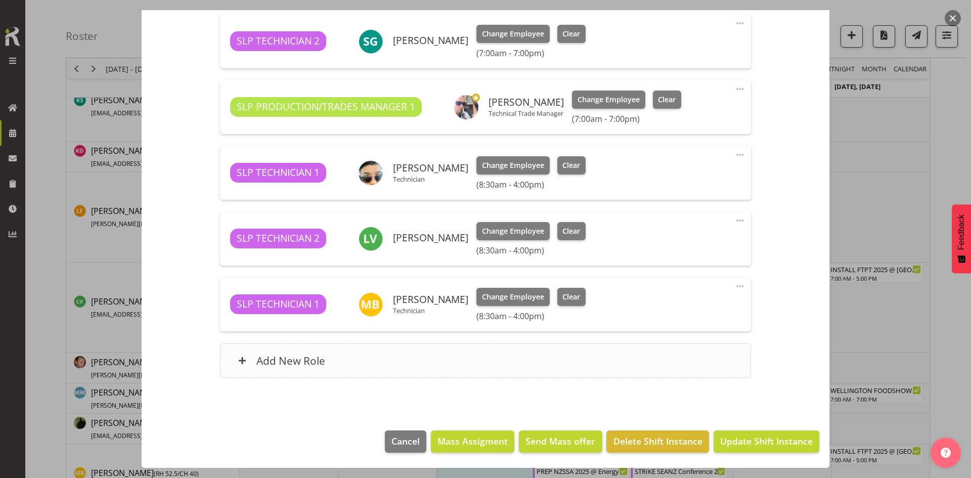
click at [429, 365] on div "Add New Role" at bounding box center [485, 360] width 530 height 34
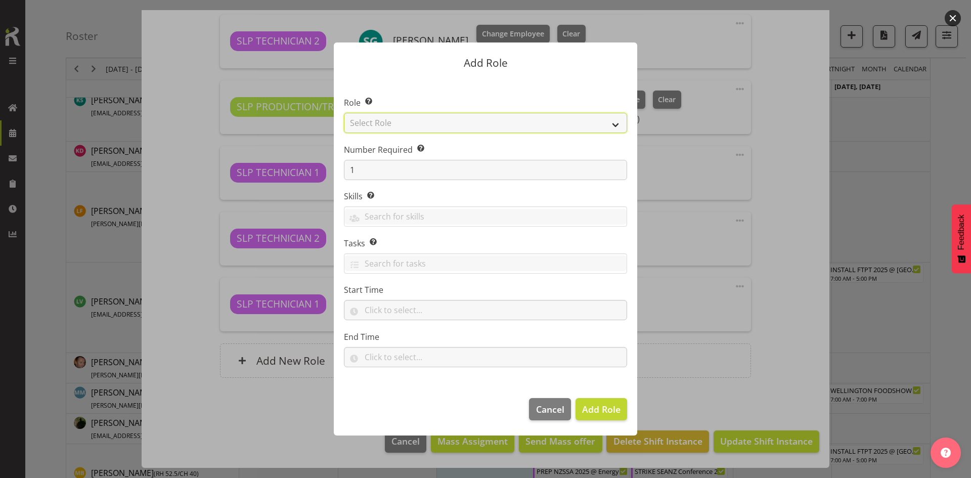
click at [588, 123] on select "Select Role ACCOUNT MANAGER ACCOUNT MANAGER DW ACCOUNTS AKL DIANNA VEHICLES AKL…" at bounding box center [485, 123] width 283 height 20
select select "123"
click at [344, 113] on select "Select Role ACCOUNT MANAGER ACCOUNT MANAGER DW ACCOUNTS AKL DIANNA VEHICLES AKL…" at bounding box center [485, 123] width 283 height 20
click at [605, 406] on span "Add Role" at bounding box center [601, 409] width 38 height 12
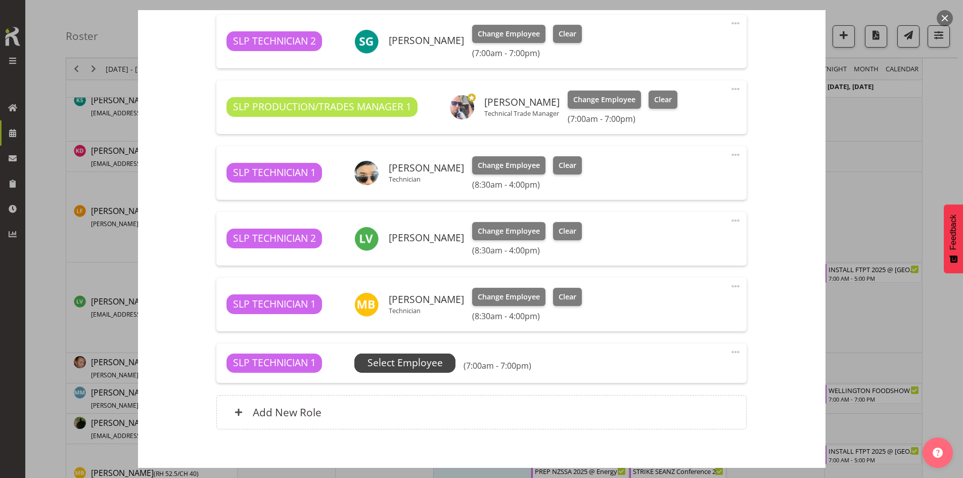
click at [446, 358] on span "Select Employee" at bounding box center [404, 362] width 101 height 19
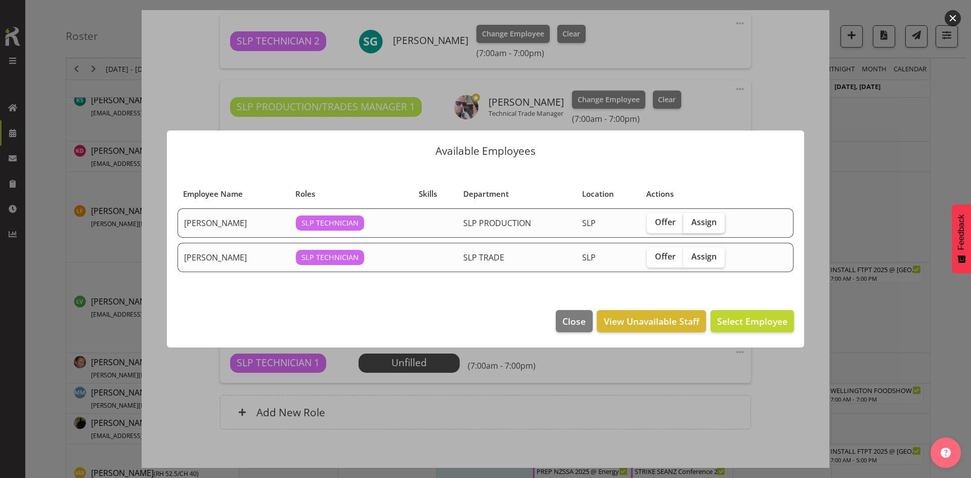
click at [703, 220] on span "Assign" at bounding box center [703, 222] width 25 height 10
click at [690, 220] on input "Assign" at bounding box center [686, 222] width 7 height 7
checkbox input "true"
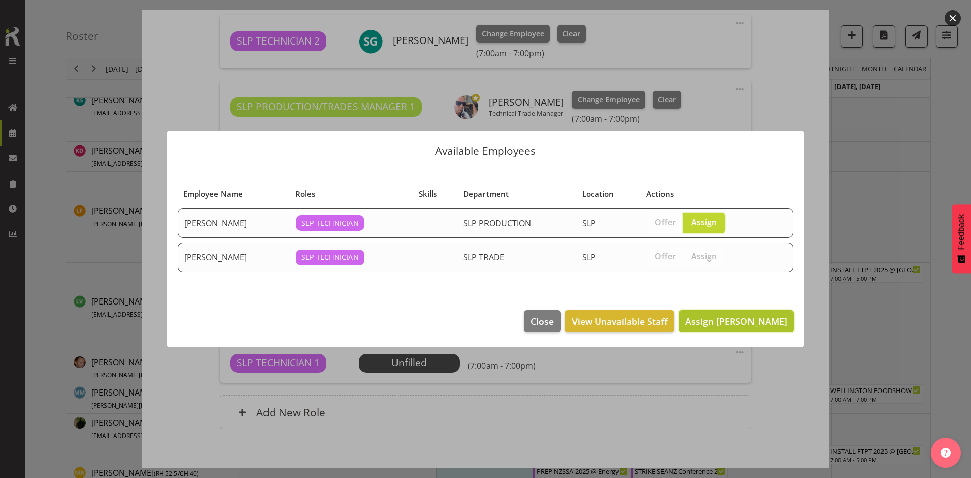
click at [735, 316] on span "Assign Kent Stevens" at bounding box center [736, 321] width 102 height 12
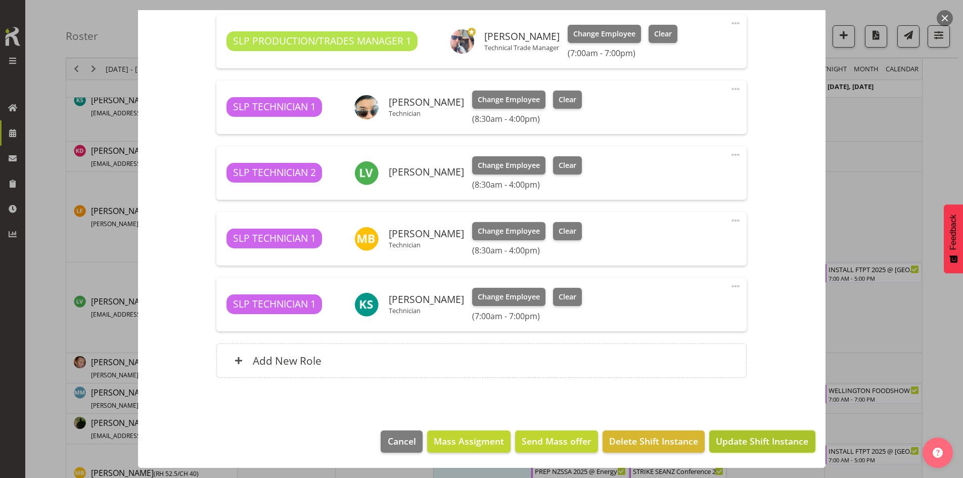
click at [739, 443] on span "Update Shift Instance" at bounding box center [762, 440] width 93 height 13
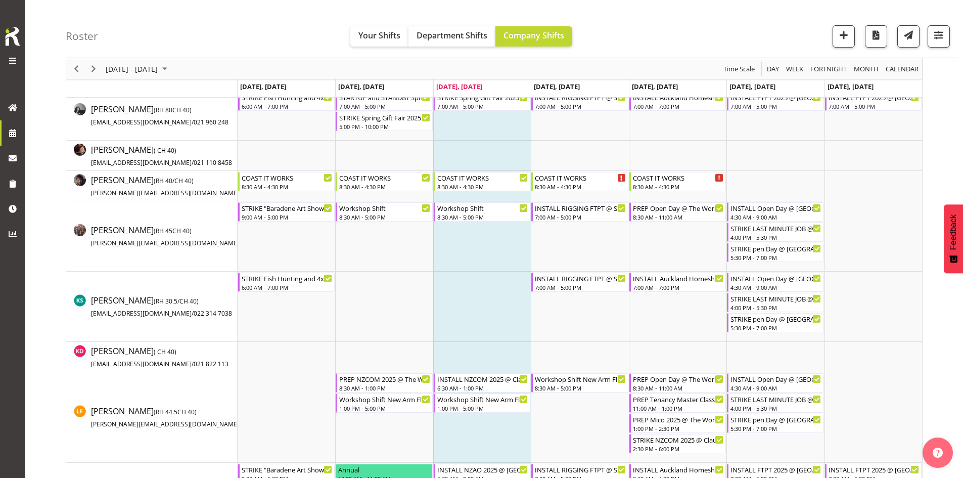
scroll to position [708, 0]
